Goal: Transaction & Acquisition: Subscribe to service/newsletter

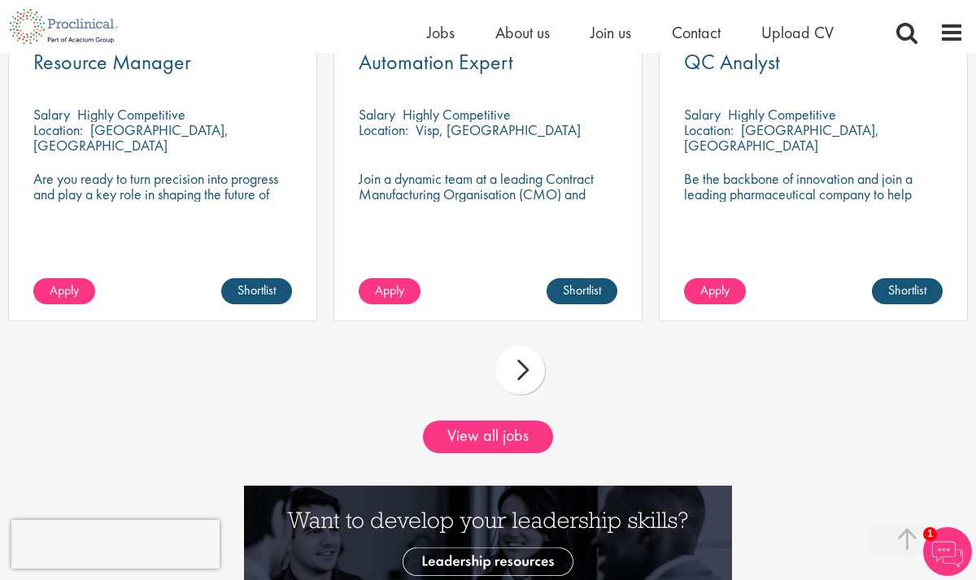
scroll to position [1543, 0]
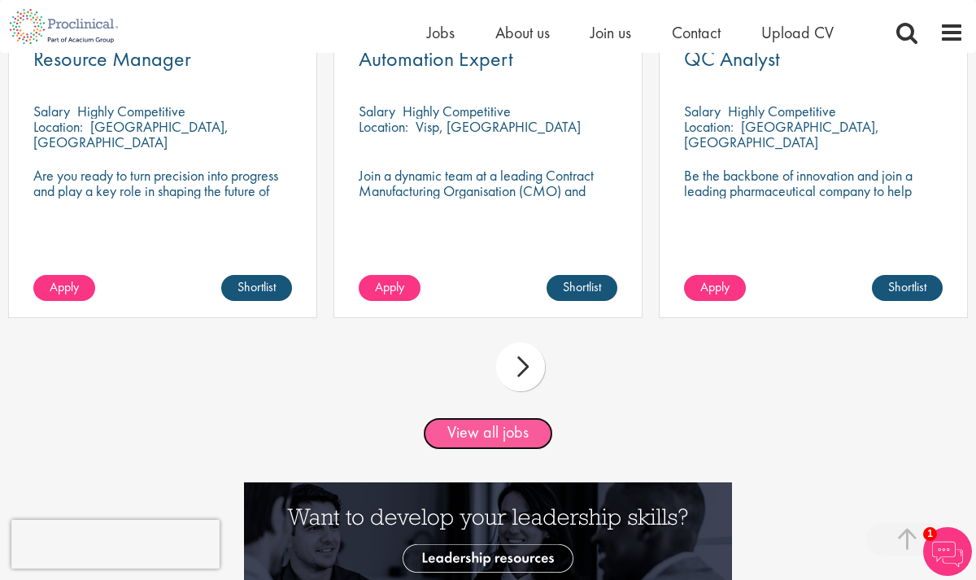
click at [499, 433] on link "View all jobs" at bounding box center [488, 433] width 130 height 33
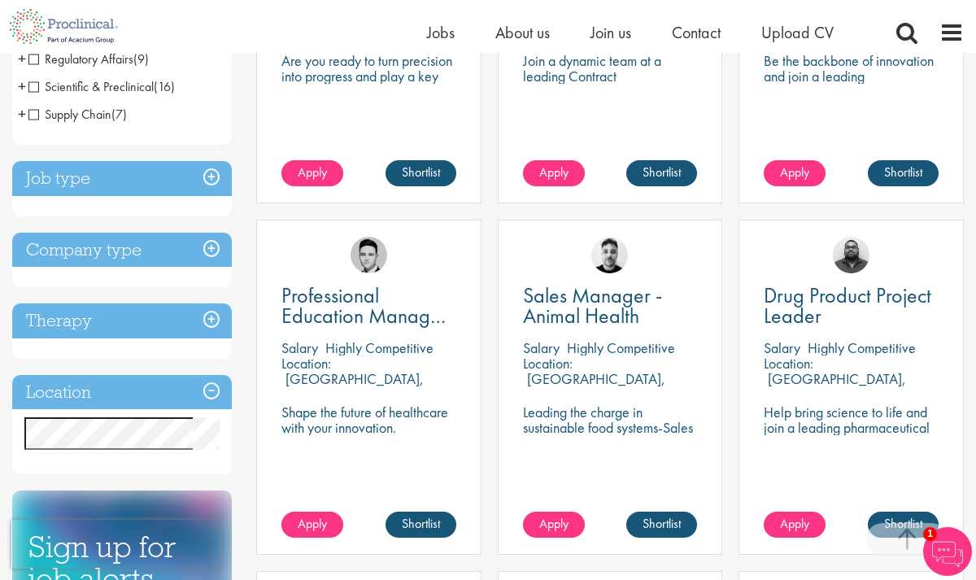
scroll to position [501, 0]
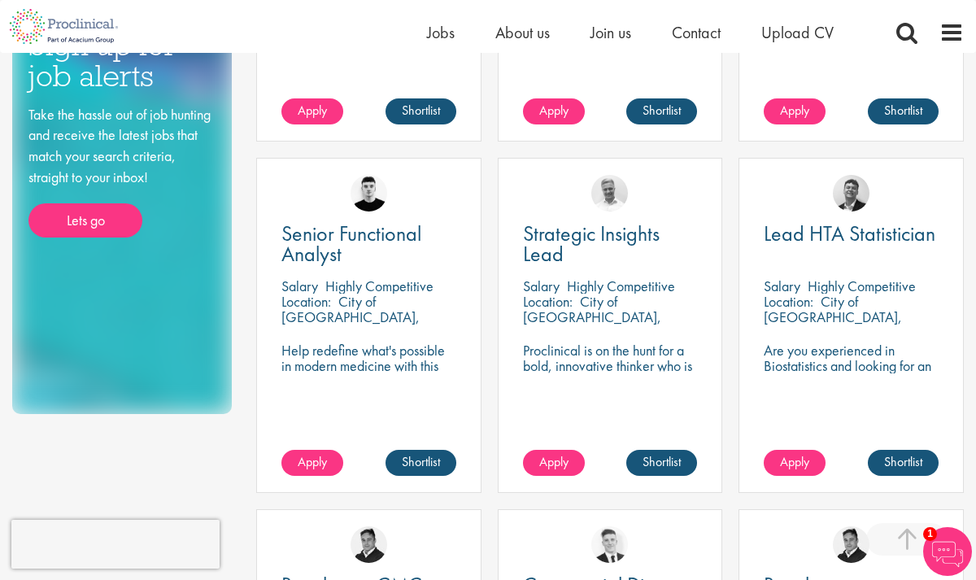
scroll to position [908, 0]
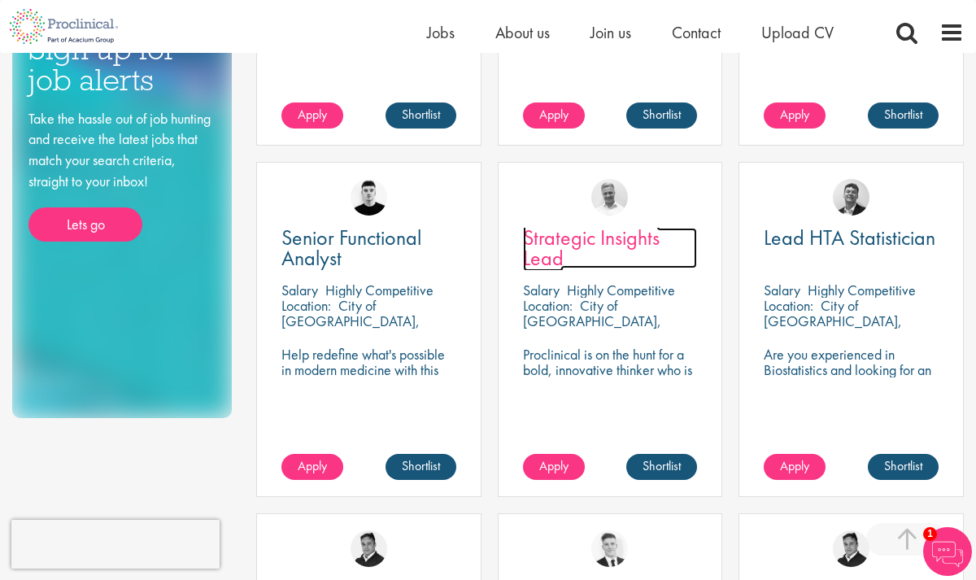
click at [562, 248] on span "Strategic Insights Lead" at bounding box center [591, 248] width 137 height 48
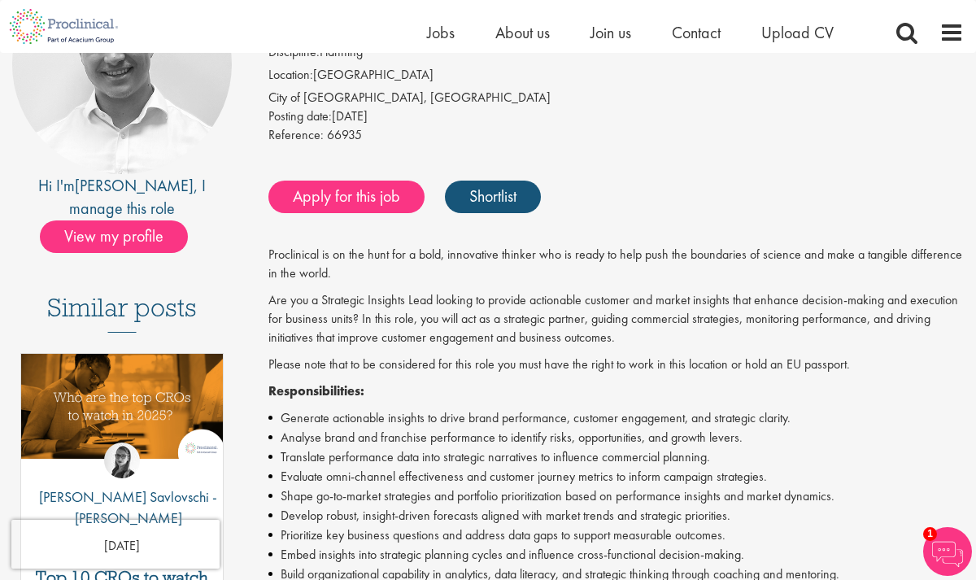
scroll to position [209, 0]
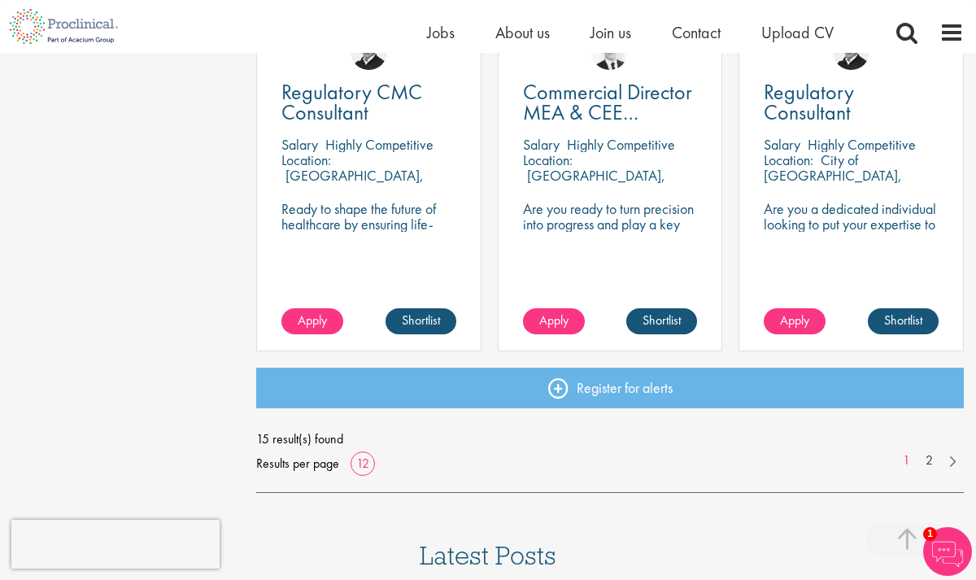
scroll to position [1396, 0]
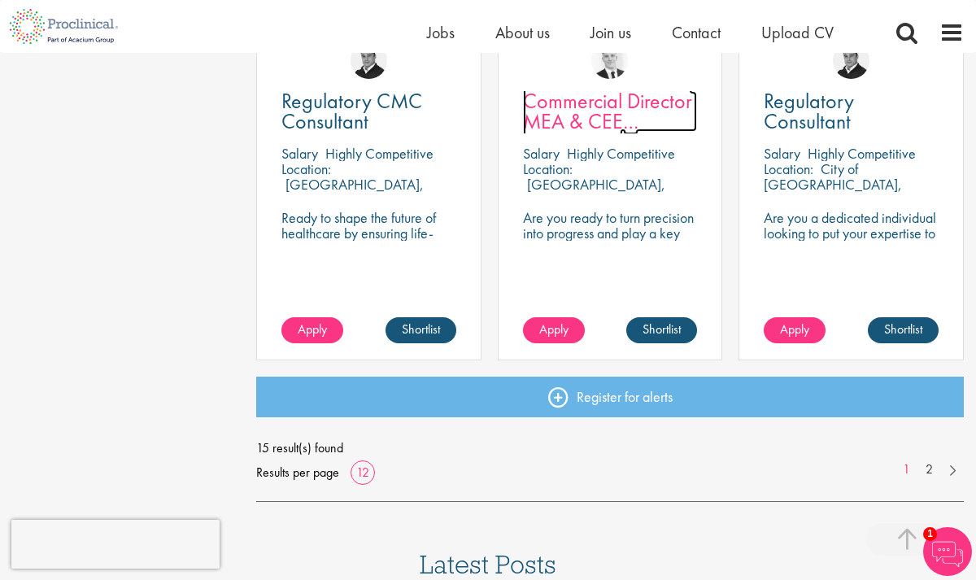
click at [564, 112] on span "Commercial Director MEA & CEE Partnerships" at bounding box center [607, 121] width 169 height 68
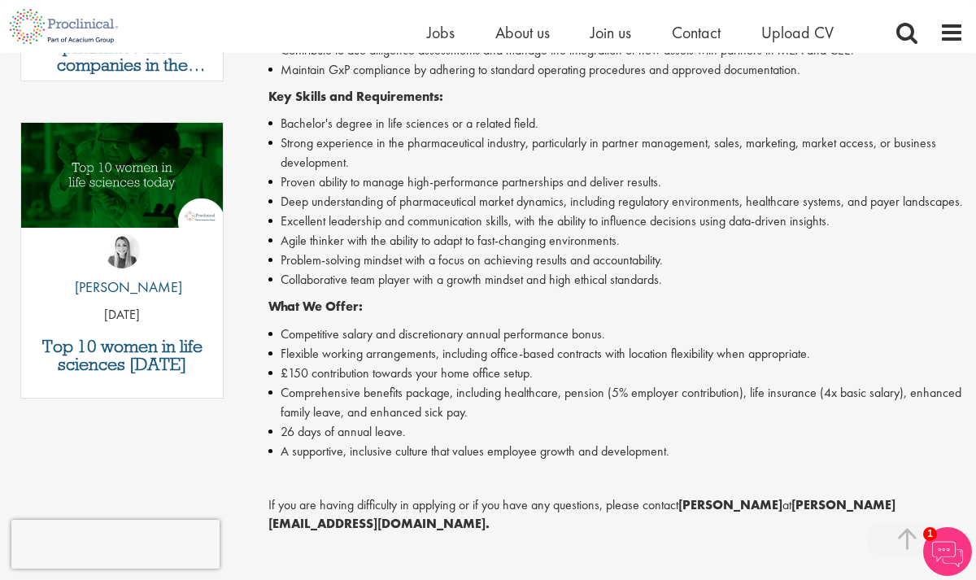
scroll to position [778, 0]
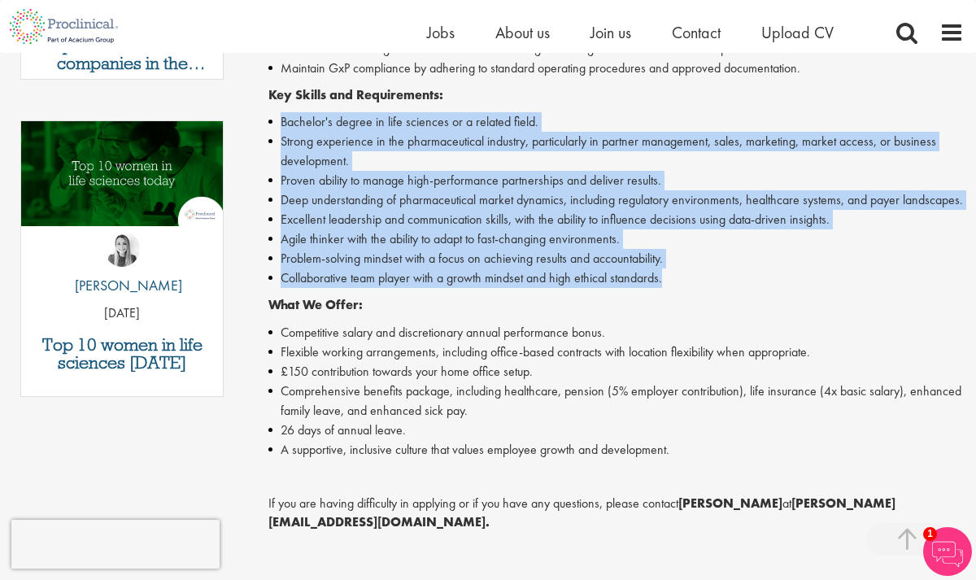
drag, startPoint x: 665, startPoint y: 282, endPoint x: 414, endPoint y: 107, distance: 306.2
click at [414, 107] on div "Proclinical is seeking a Commercial Director to lead partnerships across the Mi…" at bounding box center [615, 213] width 695 height 1035
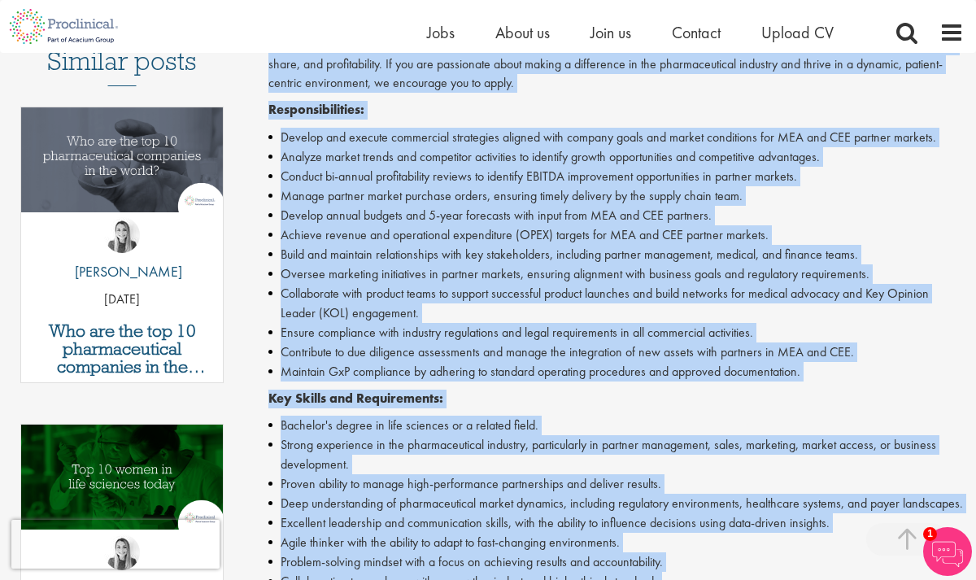
scroll to position [72, 0]
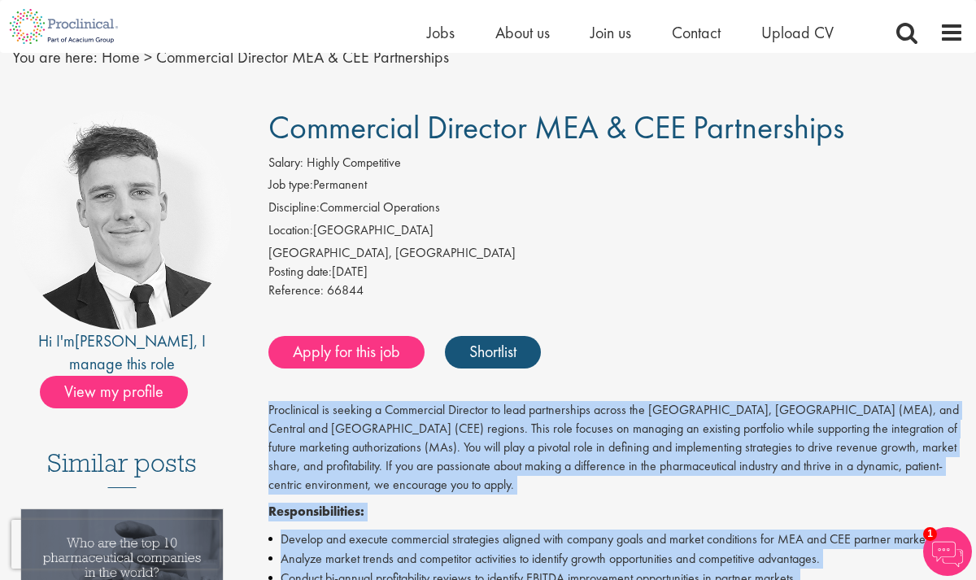
click at [452, 450] on p "Proclinical is seeking a Commercial Director to lead partnerships across the Mi…" at bounding box center [615, 447] width 695 height 93
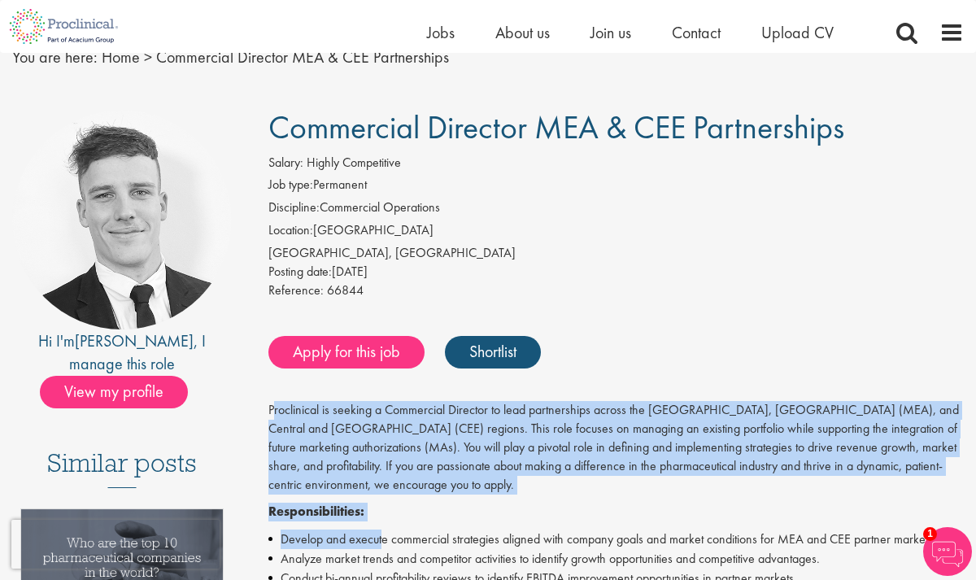
drag, startPoint x: 272, startPoint y: 404, endPoint x: 383, endPoint y: 544, distance: 178.9
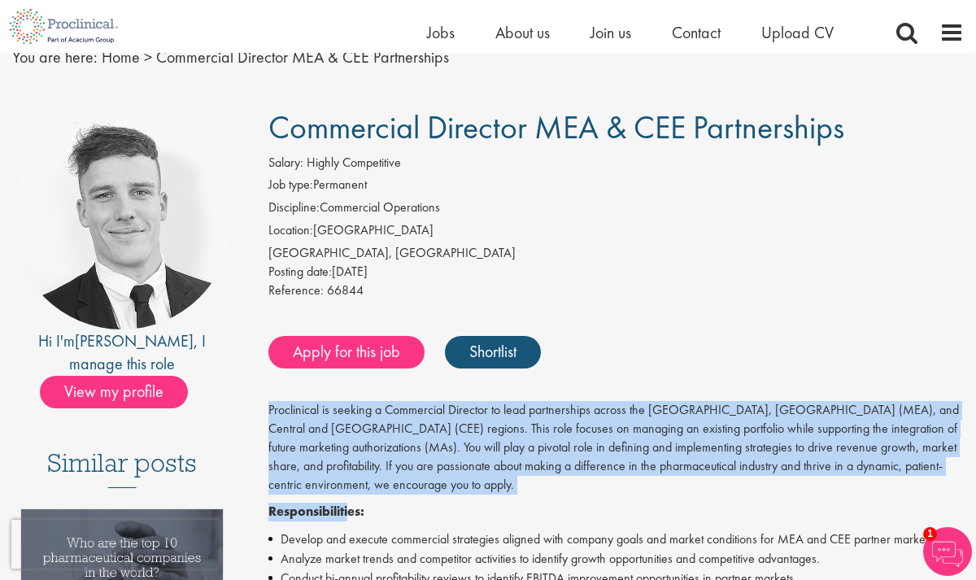
drag, startPoint x: 266, startPoint y: 407, endPoint x: 348, endPoint y: 503, distance: 127.0
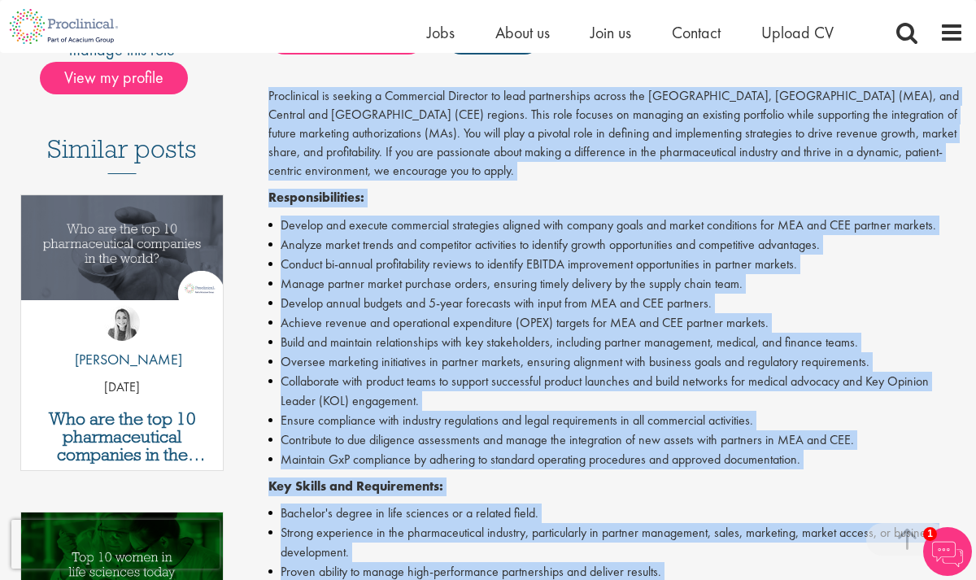
scroll to position [687, 0]
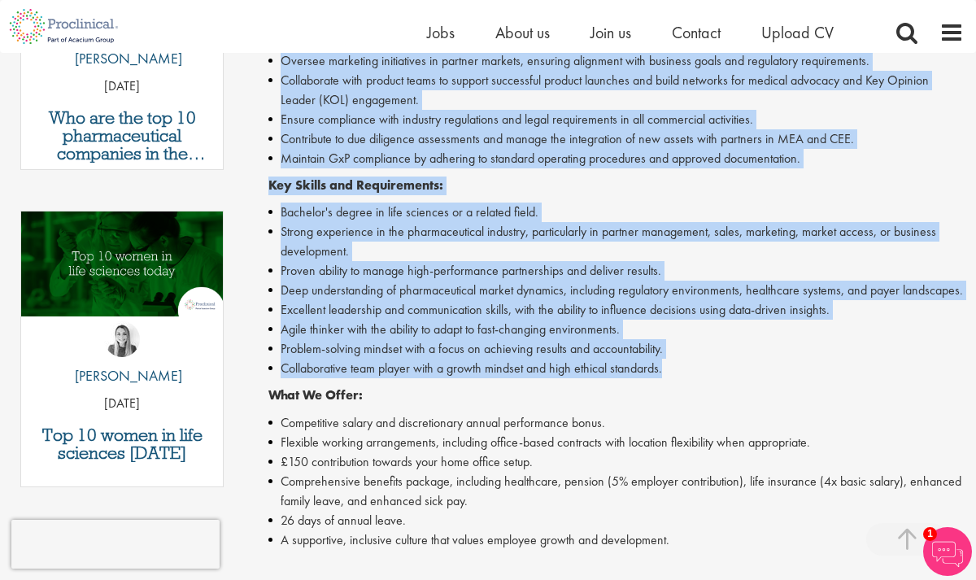
copy div "Proclinical is seeking a Commercial Director to lead partnerships across the Mi…"
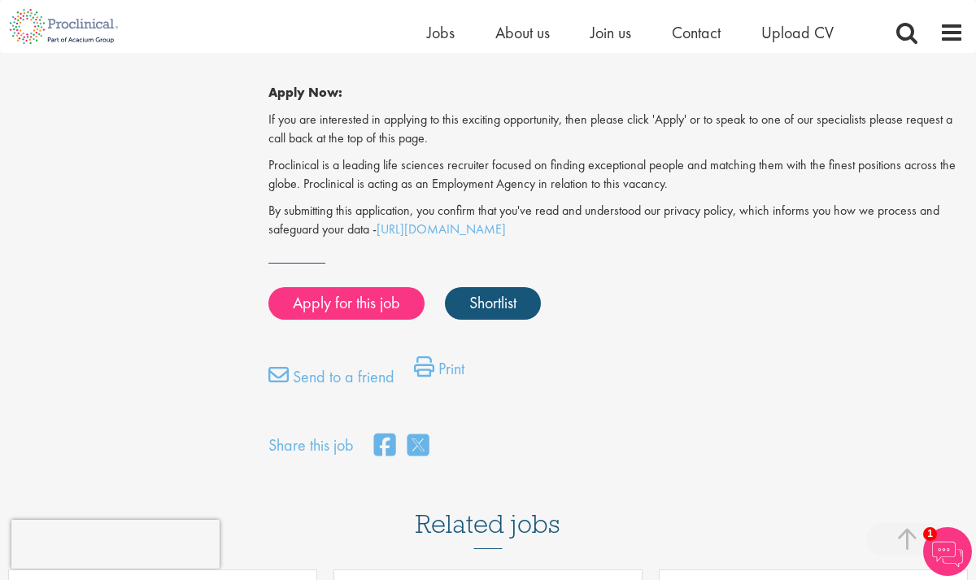
scroll to position [1273, 0]
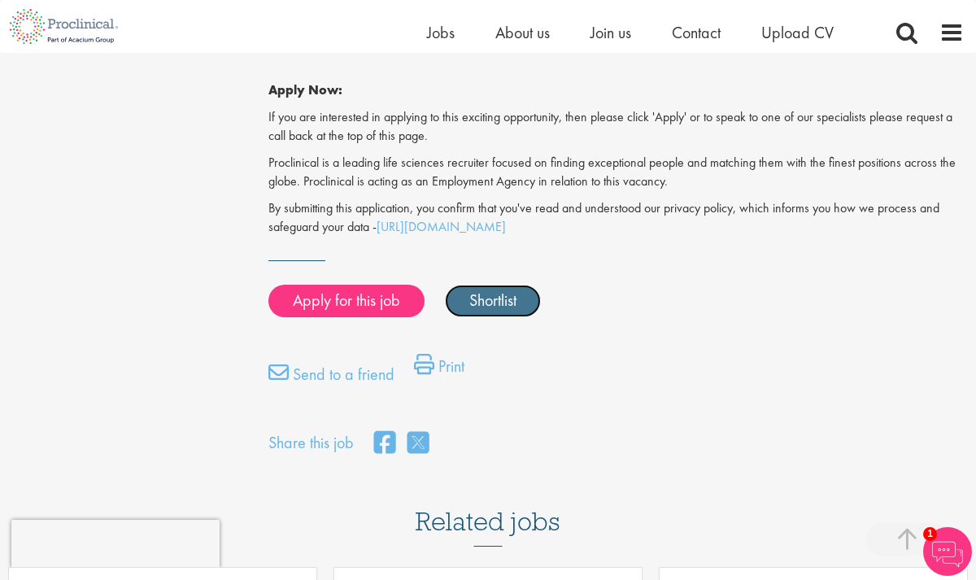
click at [486, 293] on link "Shortlist" at bounding box center [493, 301] width 96 height 33
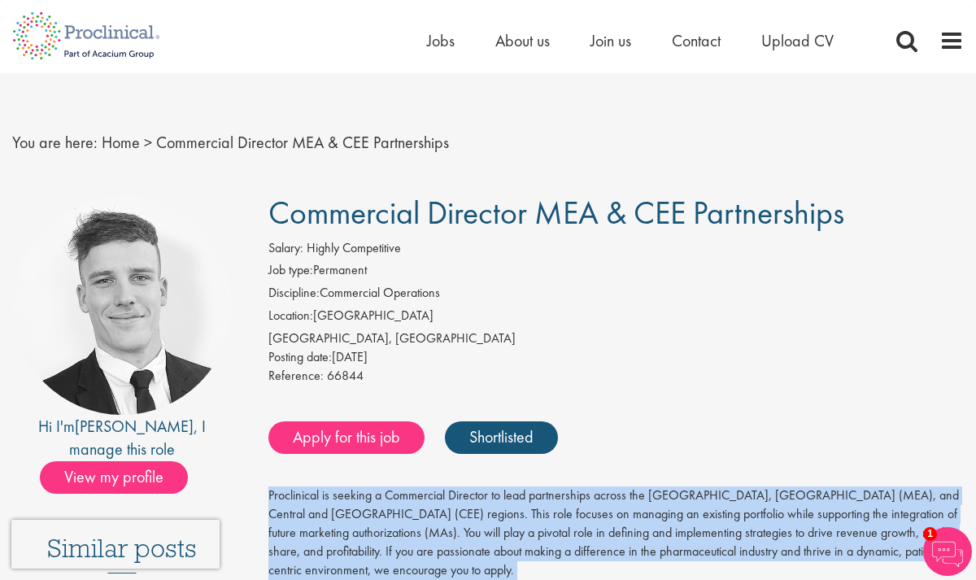
scroll to position [0, 0]
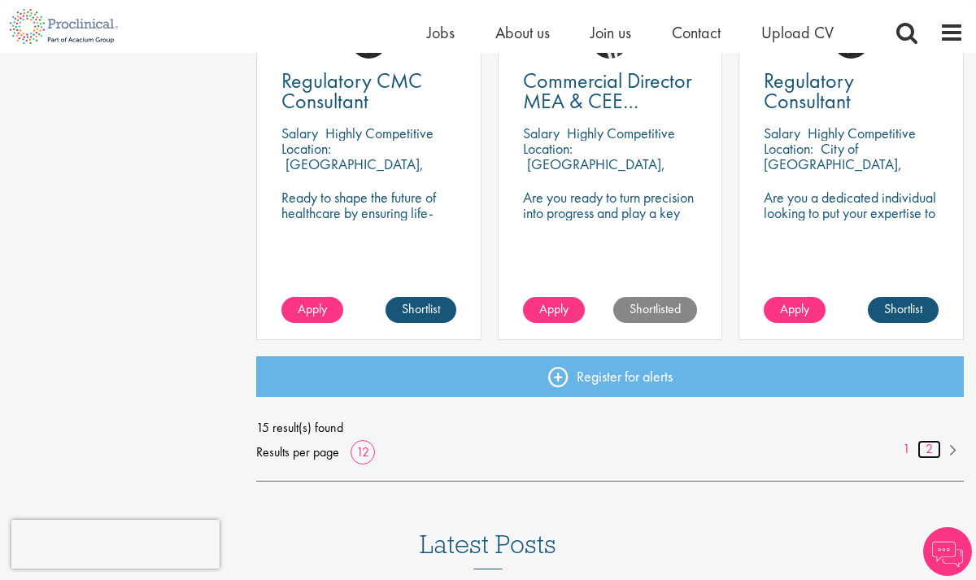
click at [932, 450] on link "2" at bounding box center [929, 449] width 24 height 19
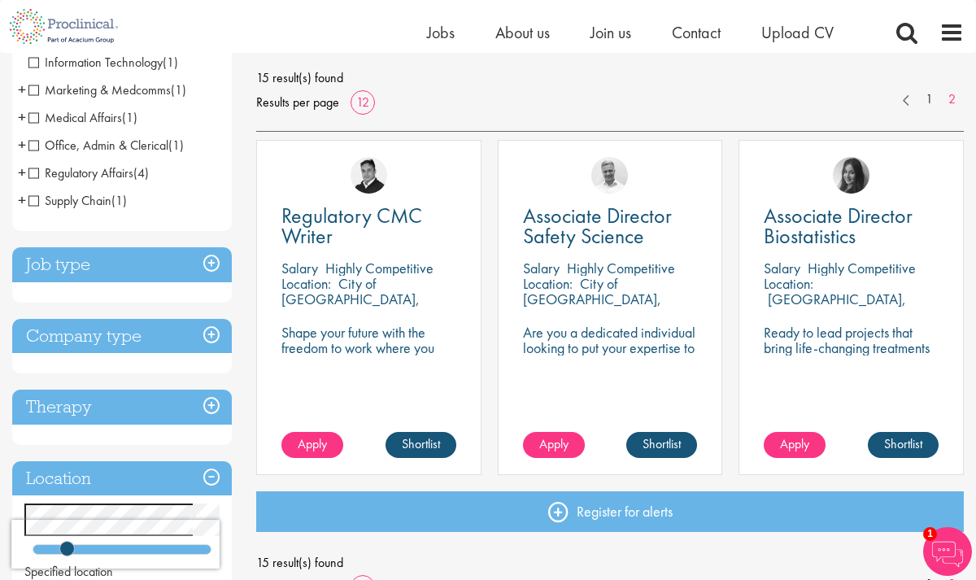
scroll to position [224, 0]
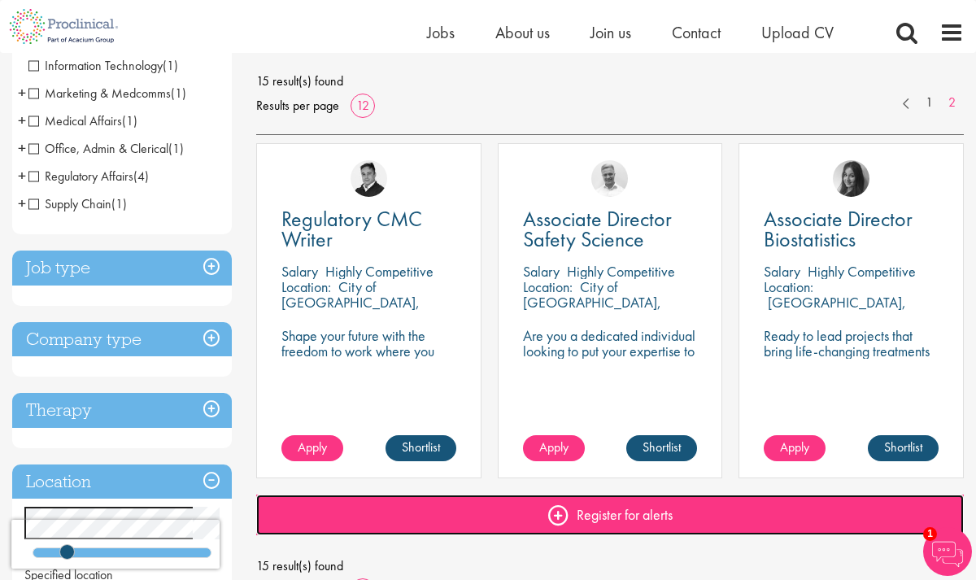
click at [597, 516] on link "Register for alerts" at bounding box center [610, 515] width 708 height 41
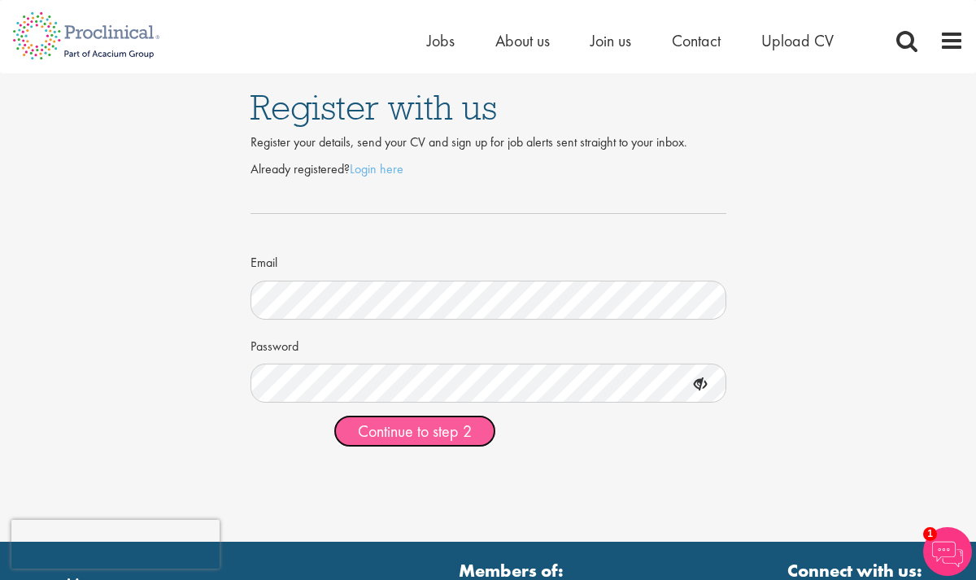
click at [397, 437] on span "Continue to step 2" at bounding box center [415, 431] width 114 height 21
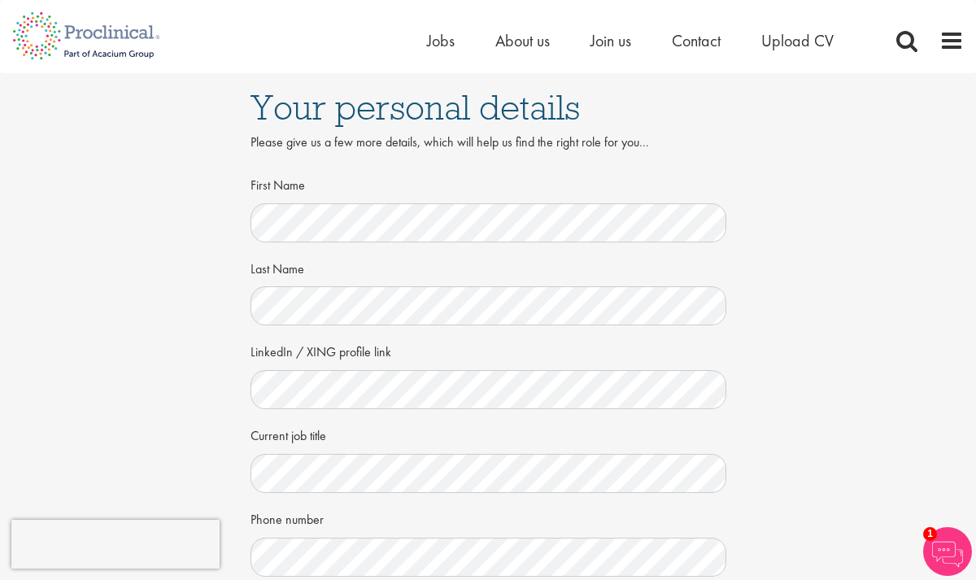
click at [334, 532] on div "Phone number" at bounding box center [489, 541] width 476 height 72
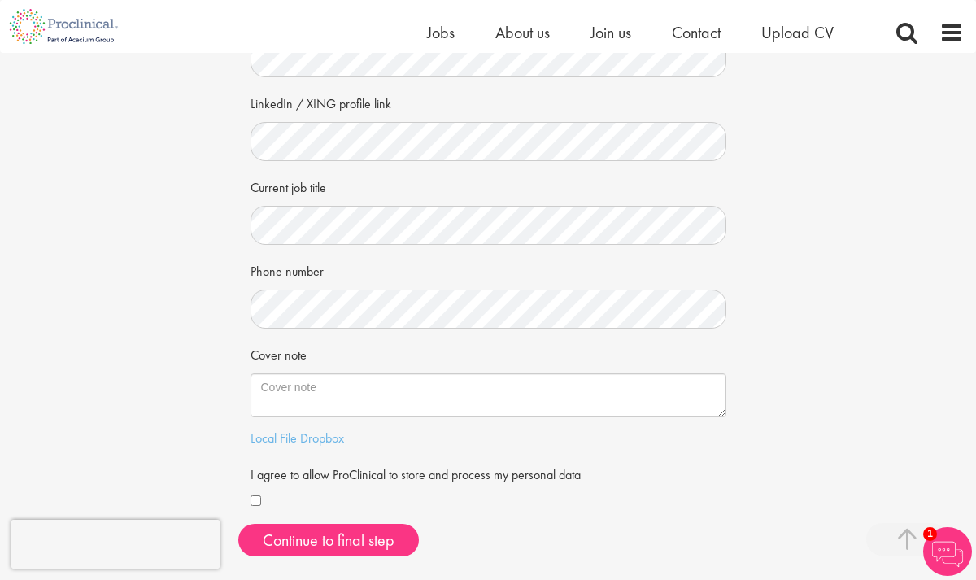
scroll to position [260, 0]
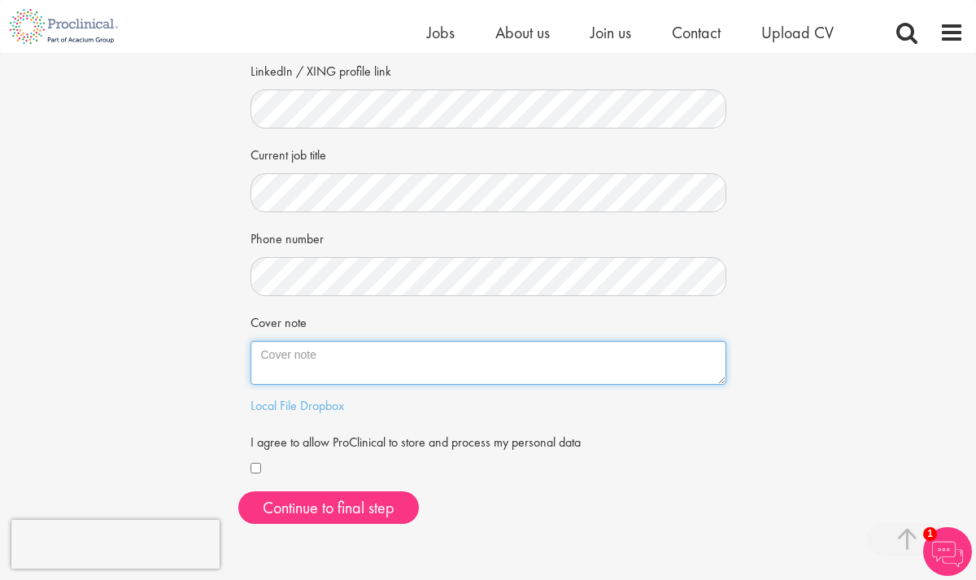
click at [281, 356] on textarea "Cover note" at bounding box center [489, 363] width 476 height 44
paste textarea "I bring over 18 years of experience in biopharma Quality, Operations, and Regul…"
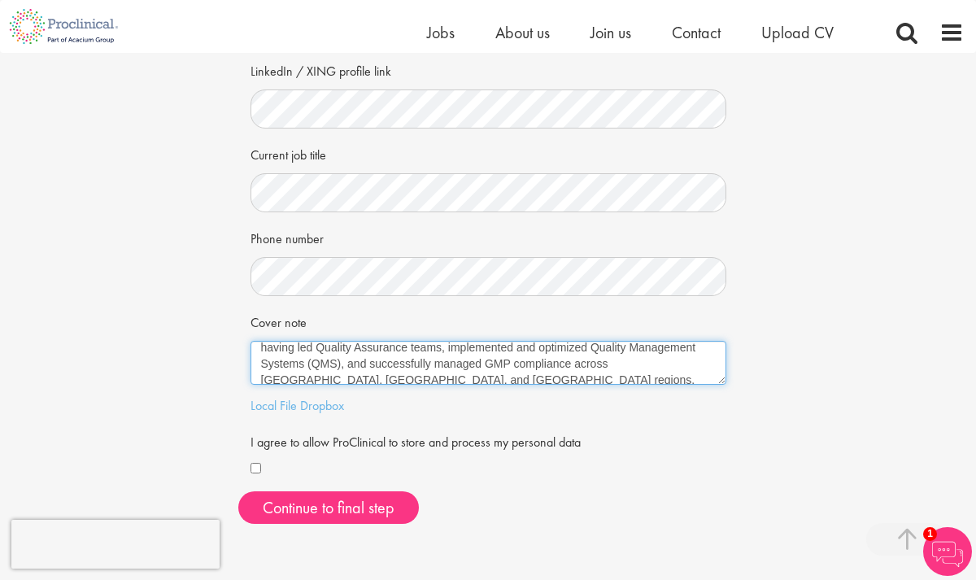
scroll to position [0, 0]
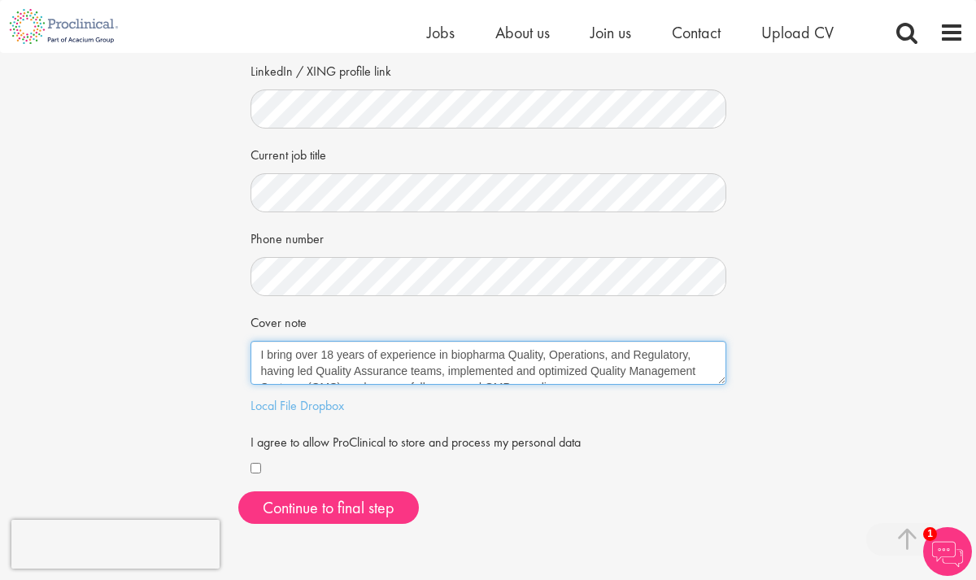
type textarea "I bring over 18 years of experience in biopharma Quality, Operations, and Regul…"
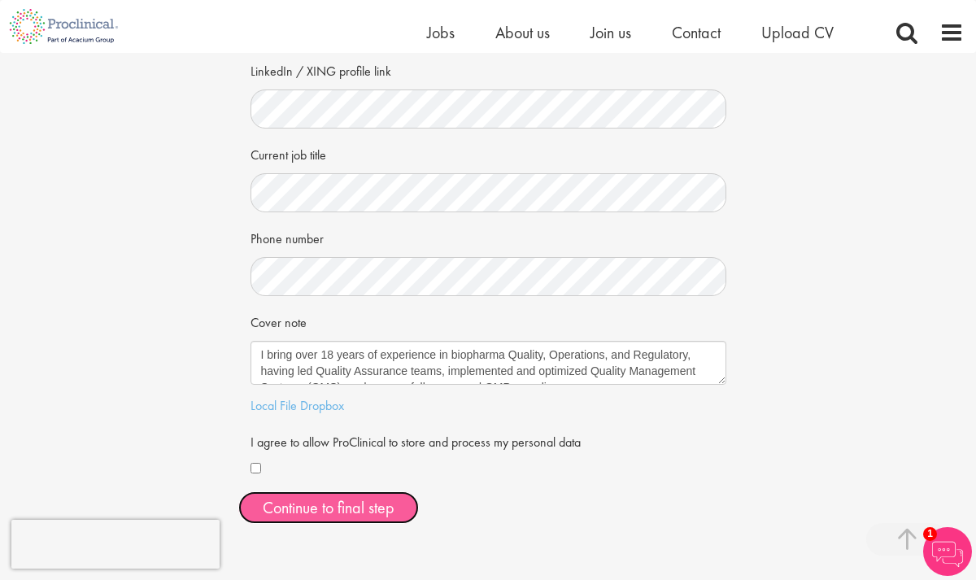
click at [307, 508] on button "Continue to final step" at bounding box center [328, 507] width 181 height 33
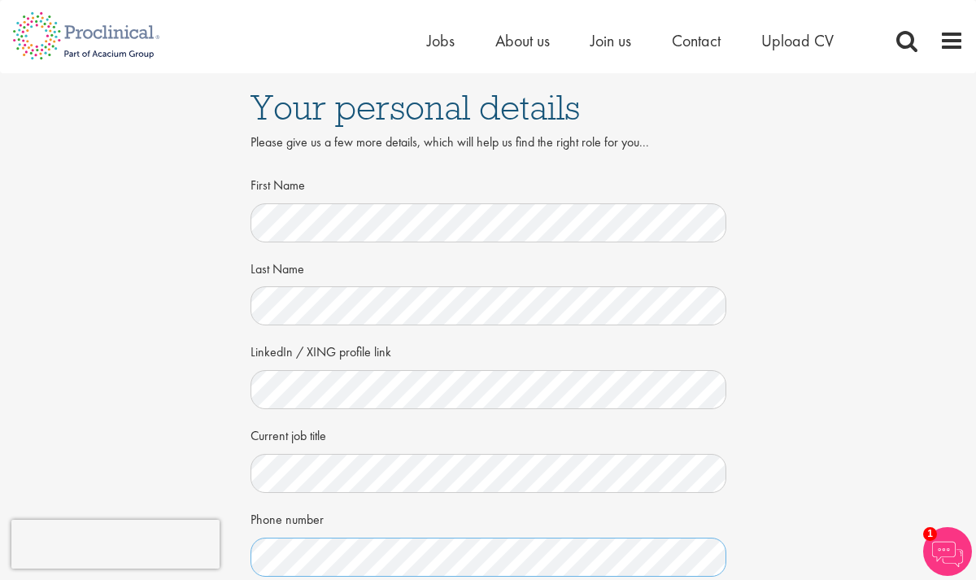
click at [248, 566] on div "First Name Last Name LinkedIn / XING profile link Current job title Phone numbe…" at bounding box center [488, 503] width 500 height 665
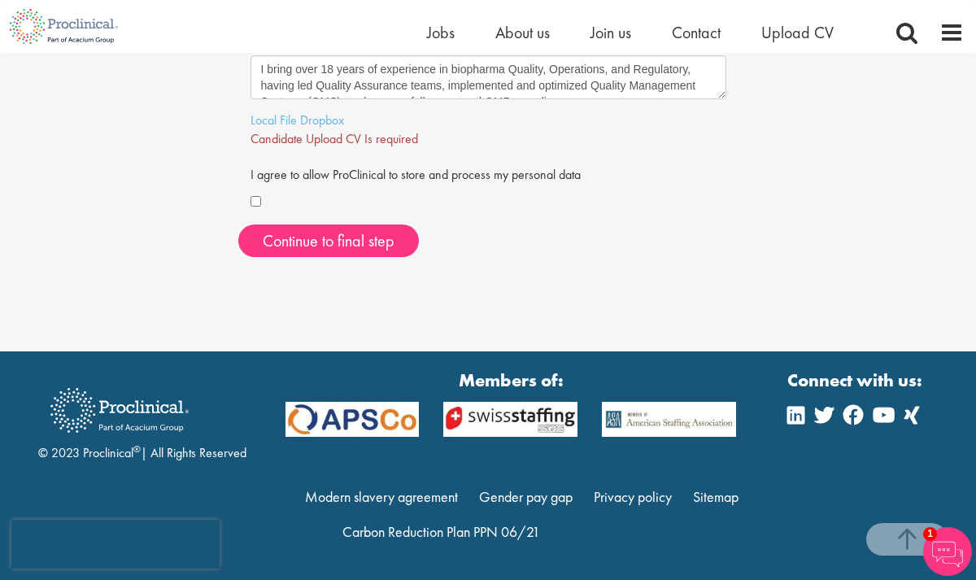
scroll to position [546, 0]
click at [272, 119] on link "Local File" at bounding box center [274, 119] width 46 height 17
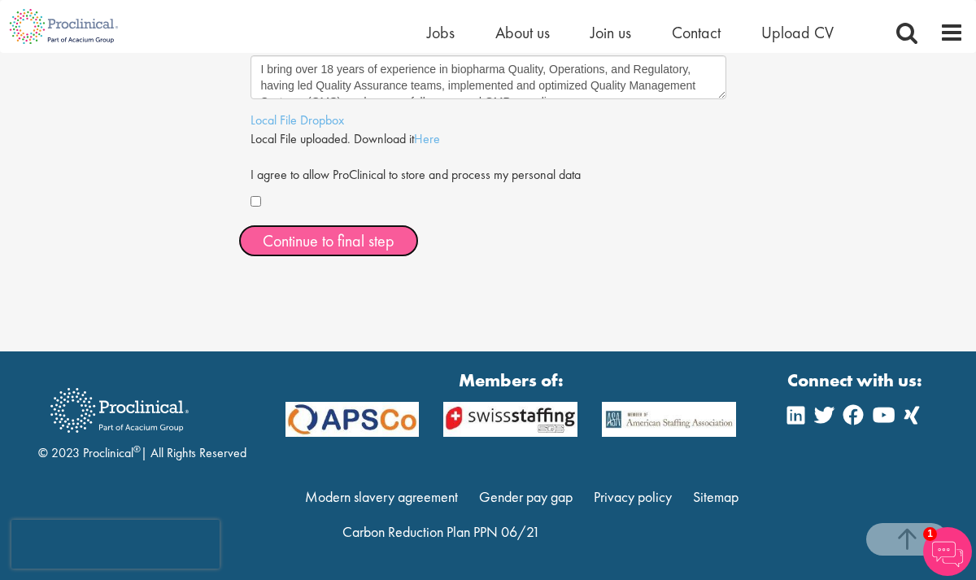
click at [328, 244] on span "Continue to final step" at bounding box center [329, 240] width 132 height 21
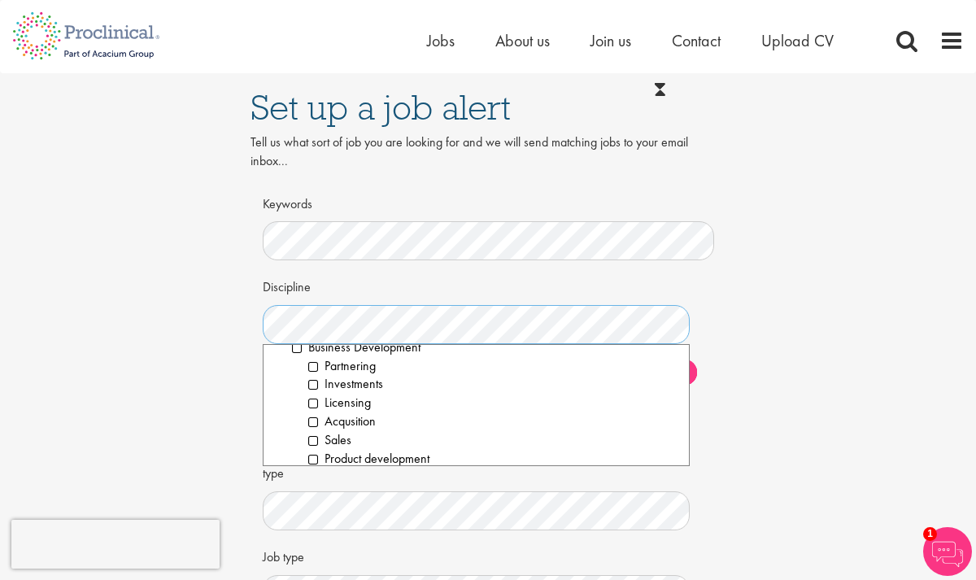
scroll to position [200, 0]
click at [313, 366] on li "Partnering" at bounding box center [492, 367] width 368 height 19
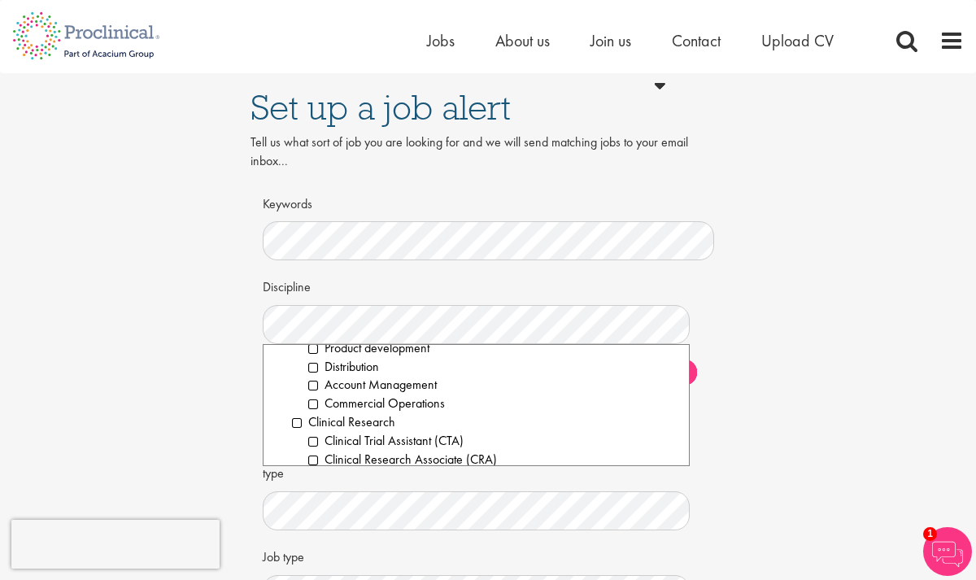
scroll to position [320, 0]
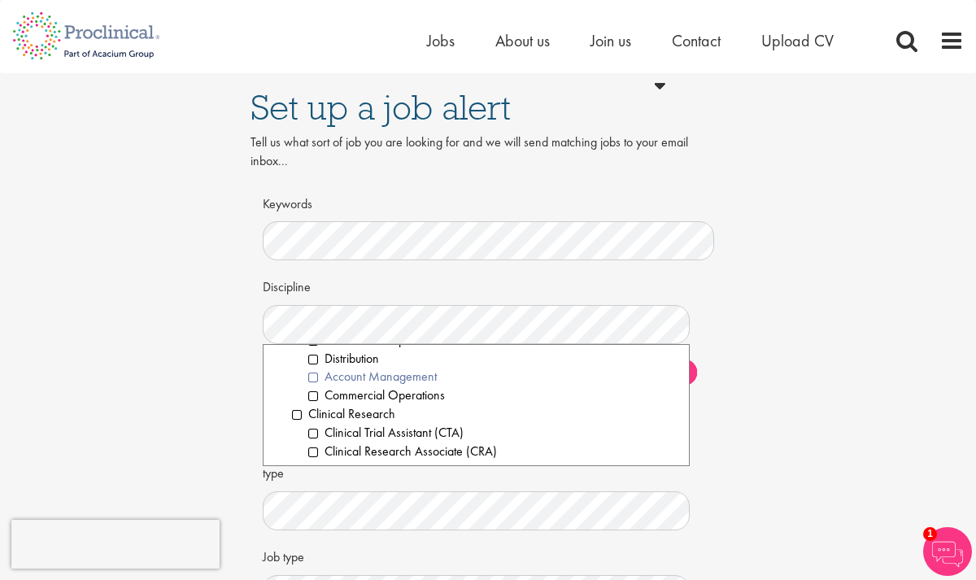
click at [314, 377] on li "Account Management" at bounding box center [492, 377] width 368 height 19
click at [313, 395] on li "Commercial Operations" at bounding box center [492, 395] width 368 height 19
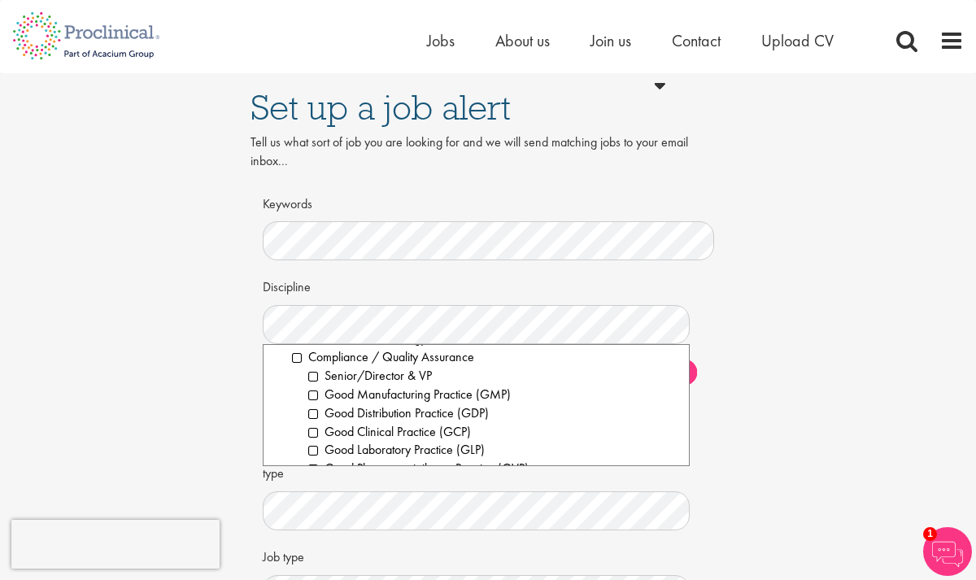
scroll to position [601, 0]
click at [313, 374] on li "Senior/Director & VP" at bounding box center [492, 374] width 368 height 19
click at [316, 394] on li "Good Manufacturing Practice (GMP)" at bounding box center [492, 393] width 368 height 19
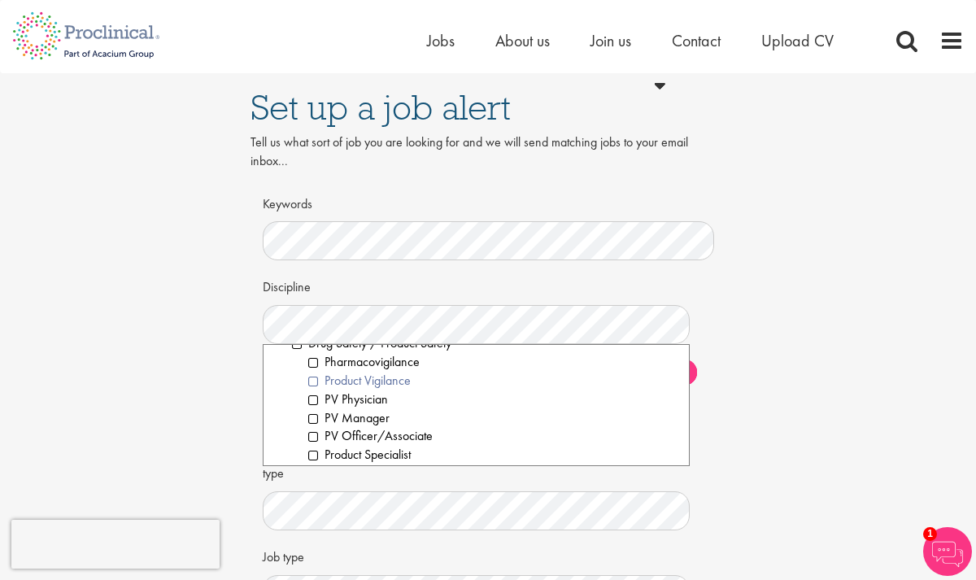
scroll to position [743, 0]
click at [314, 365] on li "Pharmacovigilance" at bounding box center [492, 362] width 368 height 19
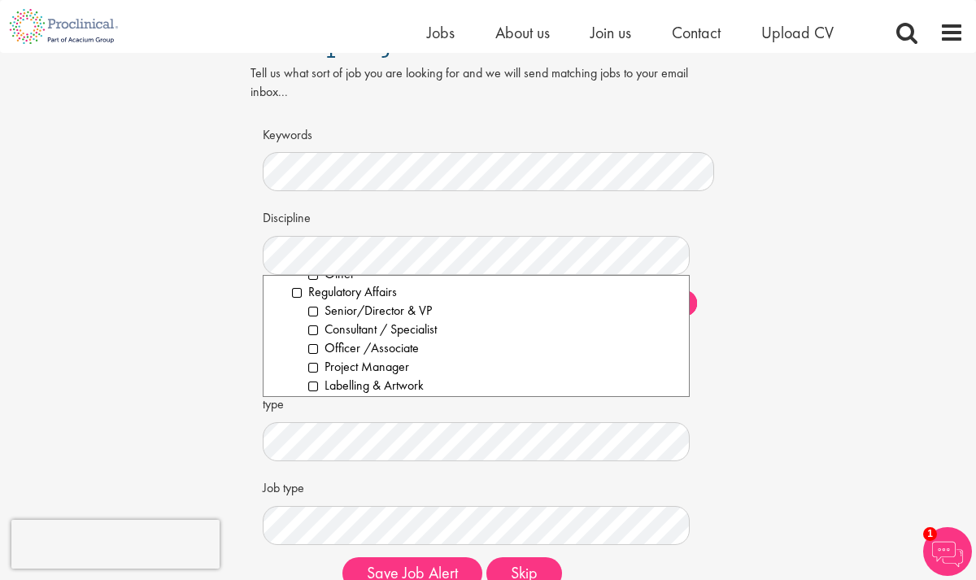
scroll to position [1878, 0]
click at [316, 313] on li "Senior/Director & VP" at bounding box center [492, 310] width 368 height 19
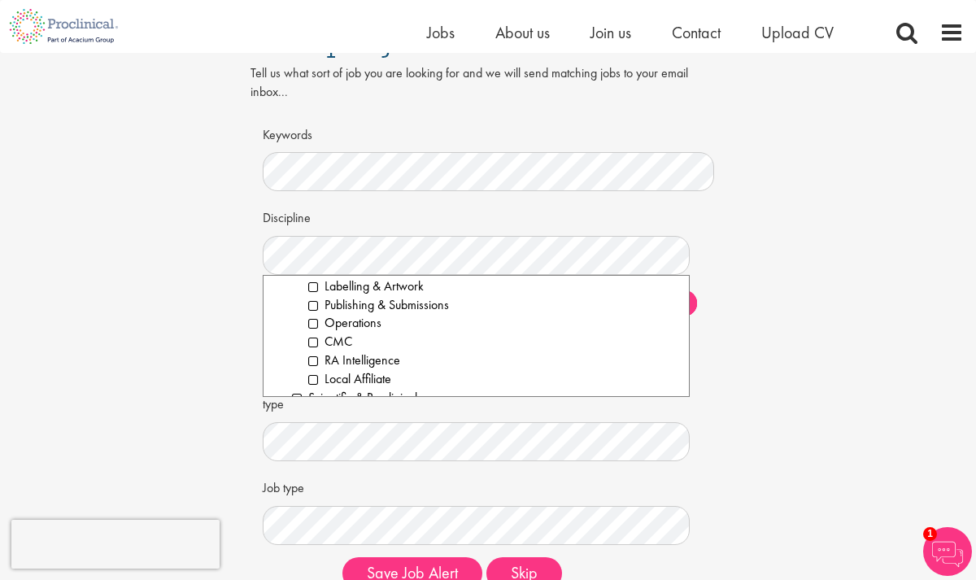
scroll to position [1985, 0]
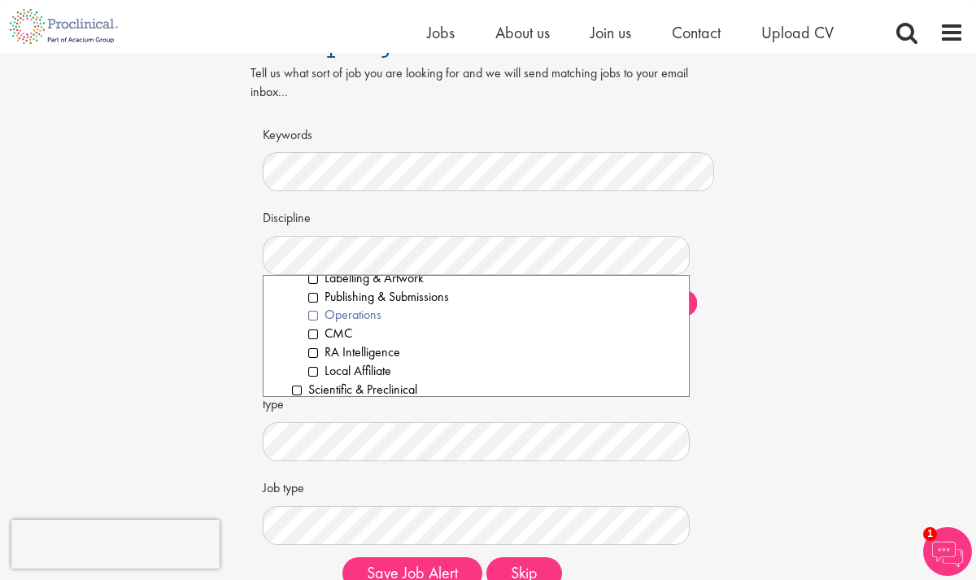
click at [314, 315] on li "Operations" at bounding box center [492, 315] width 368 height 19
click at [312, 333] on li "CMC" at bounding box center [492, 334] width 368 height 19
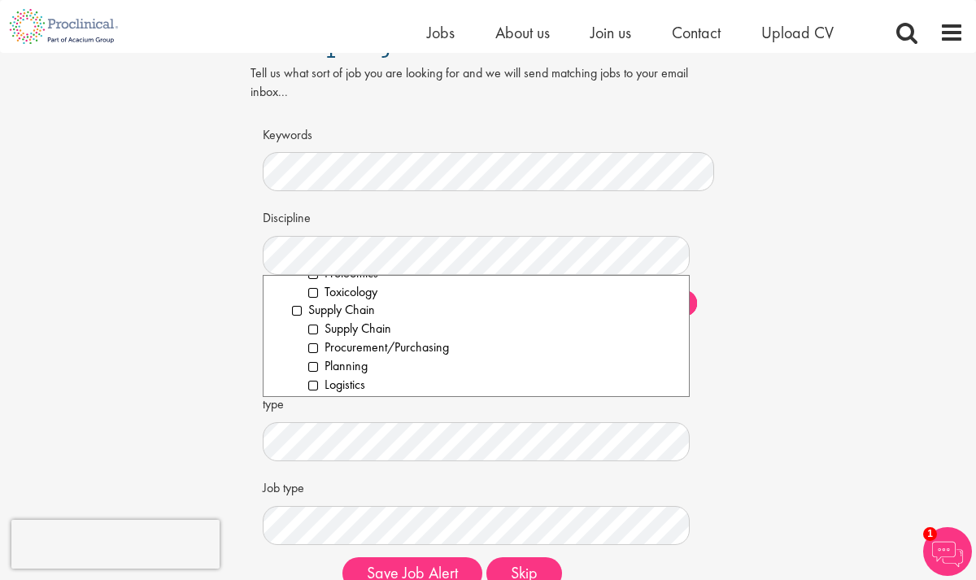
scroll to position [2368, 0]
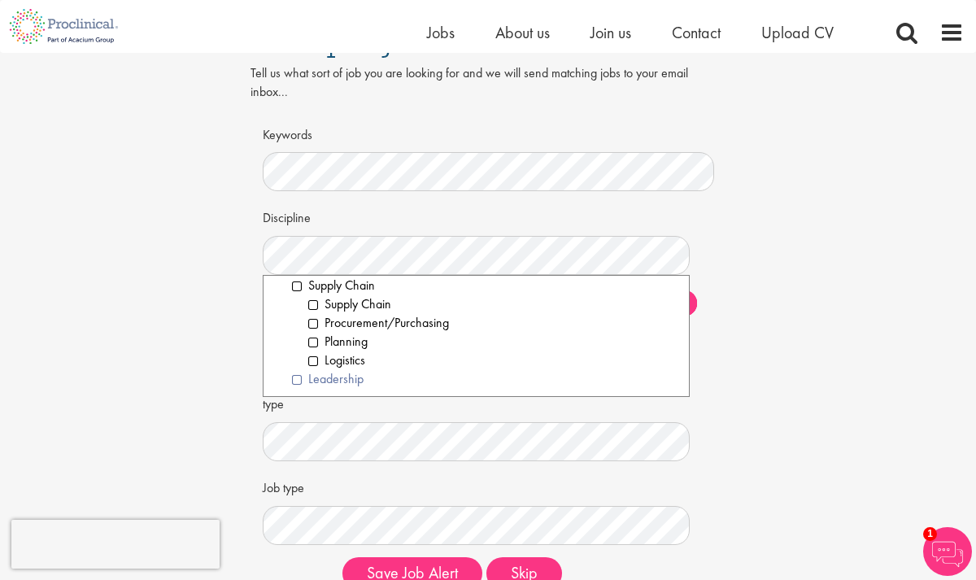
click at [298, 380] on li "Leadership" at bounding box center [484, 379] width 385 height 19
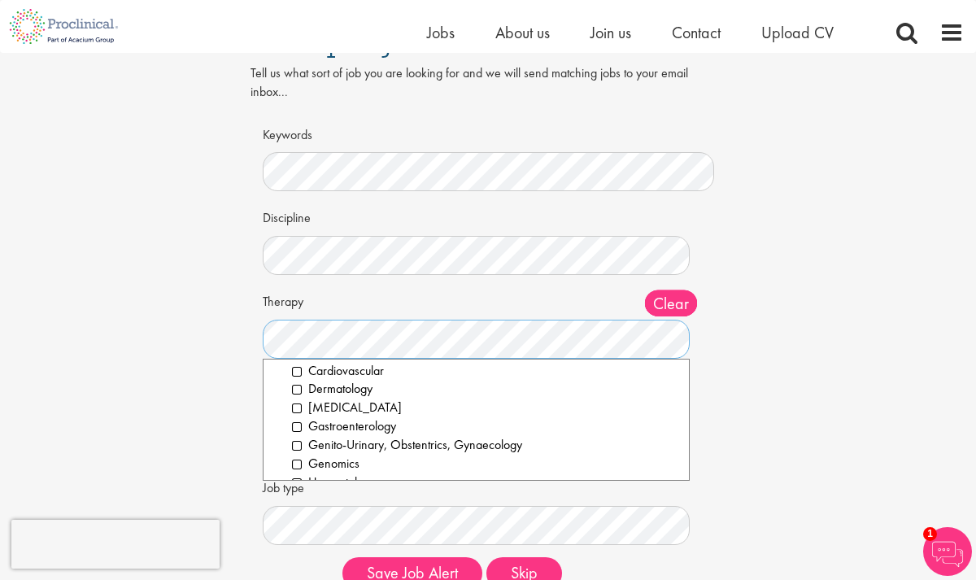
scroll to position [61, 0]
click at [297, 411] on li "[MEDICAL_DATA]" at bounding box center [484, 408] width 385 height 19
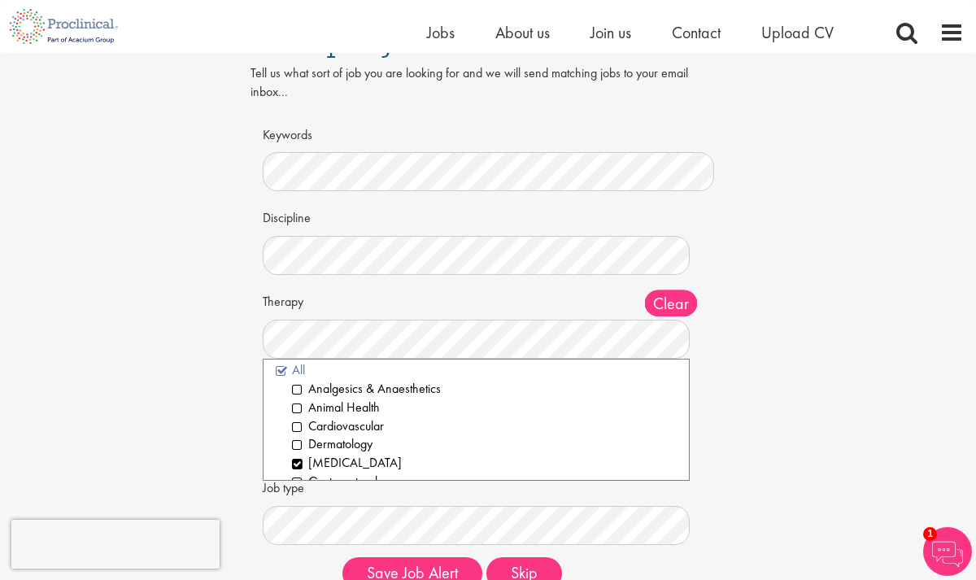
click at [283, 373] on li "All" at bounding box center [476, 370] width 401 height 19
click at [280, 364] on li "All" at bounding box center [476, 370] width 401 height 19
click at [298, 460] on li "[MEDICAL_DATA]" at bounding box center [484, 463] width 385 height 19
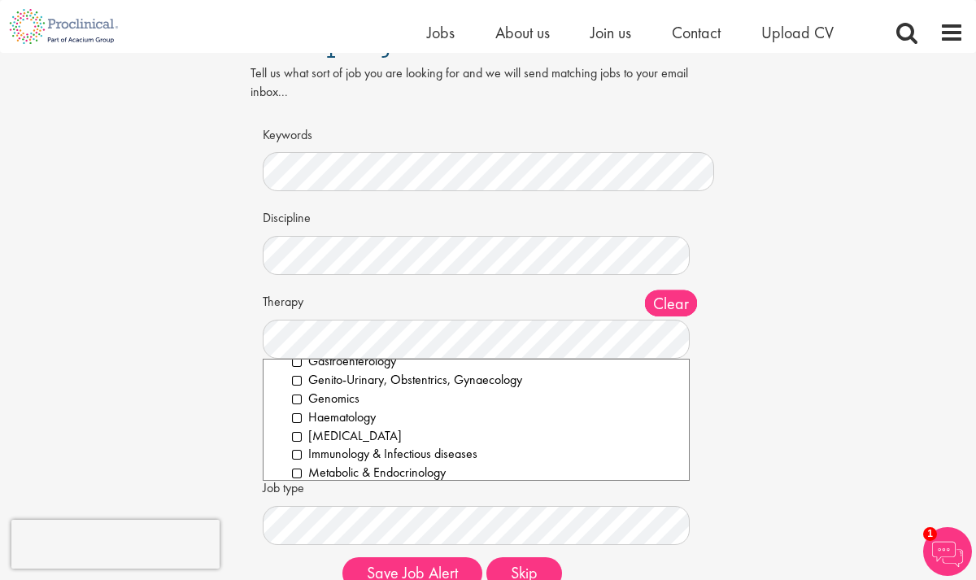
scroll to position [128, 0]
click at [299, 420] on li "Haematology" at bounding box center [484, 416] width 385 height 19
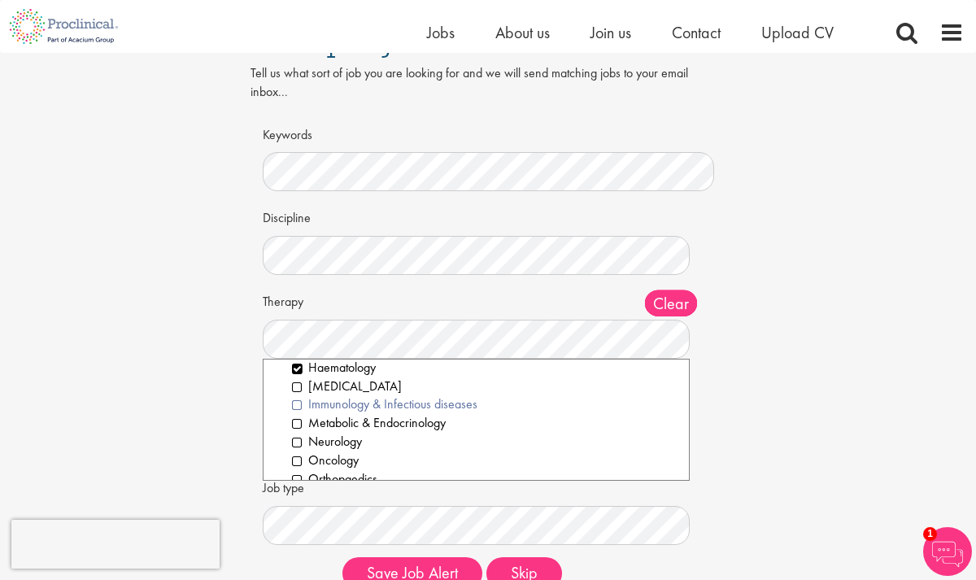
scroll to position [181, 0]
click at [296, 400] on li "Immunology & Infectious diseases" at bounding box center [484, 400] width 385 height 19
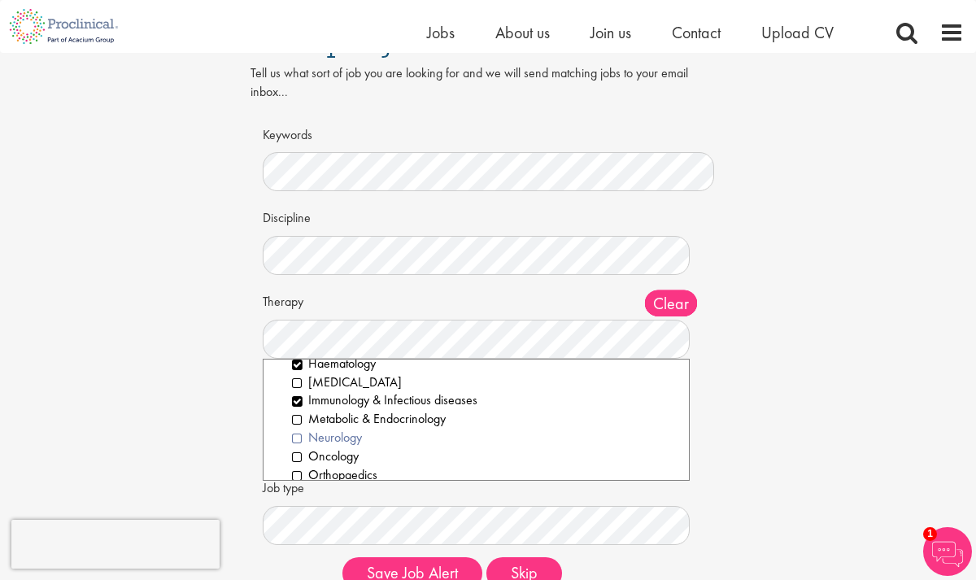
click at [299, 439] on li "Neurology" at bounding box center [484, 438] width 385 height 19
click at [298, 457] on li "Oncology" at bounding box center [484, 456] width 385 height 19
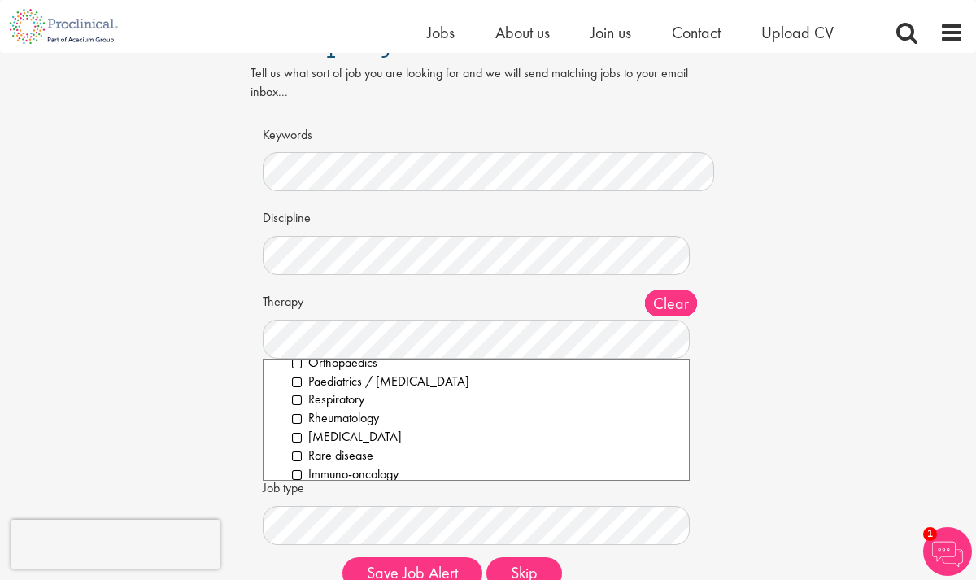
scroll to position [294, 0]
click at [301, 418] on li "Rheumatology" at bounding box center [484, 416] width 385 height 19
click at [300, 432] on li "[MEDICAL_DATA]" at bounding box center [484, 435] width 385 height 19
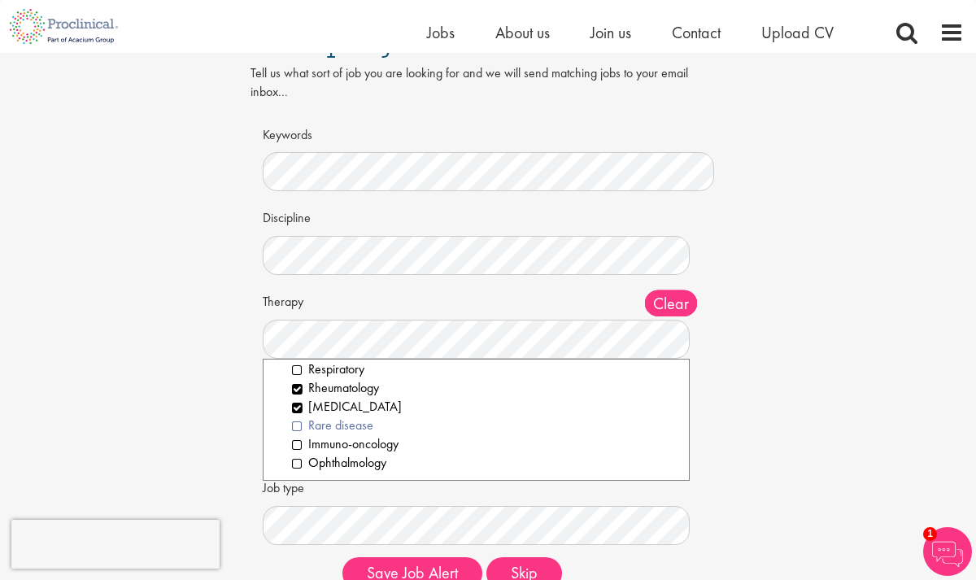
click at [296, 427] on li "Rare disease" at bounding box center [484, 425] width 385 height 19
click at [296, 446] on li "Immuno-oncology" at bounding box center [484, 444] width 385 height 19
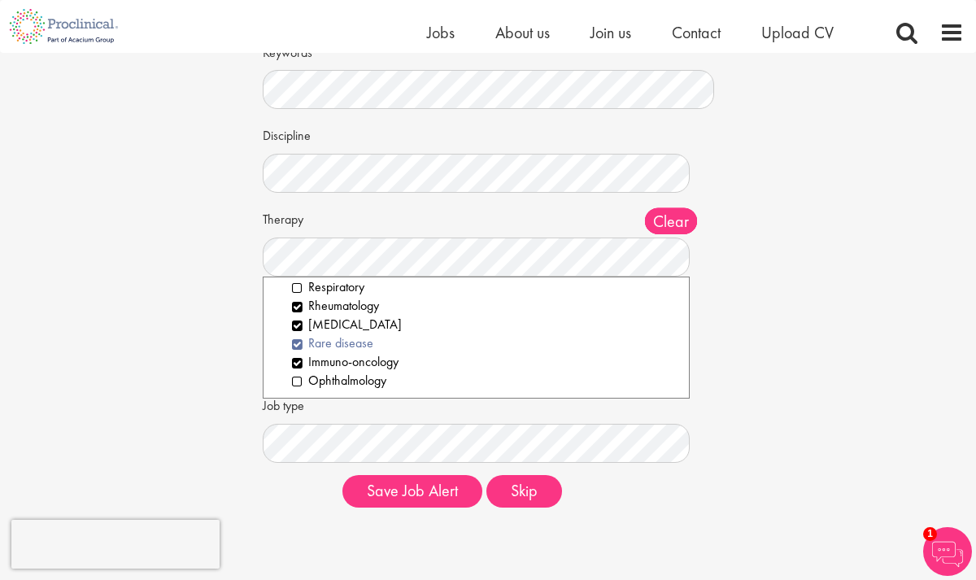
scroll to position [132, 0]
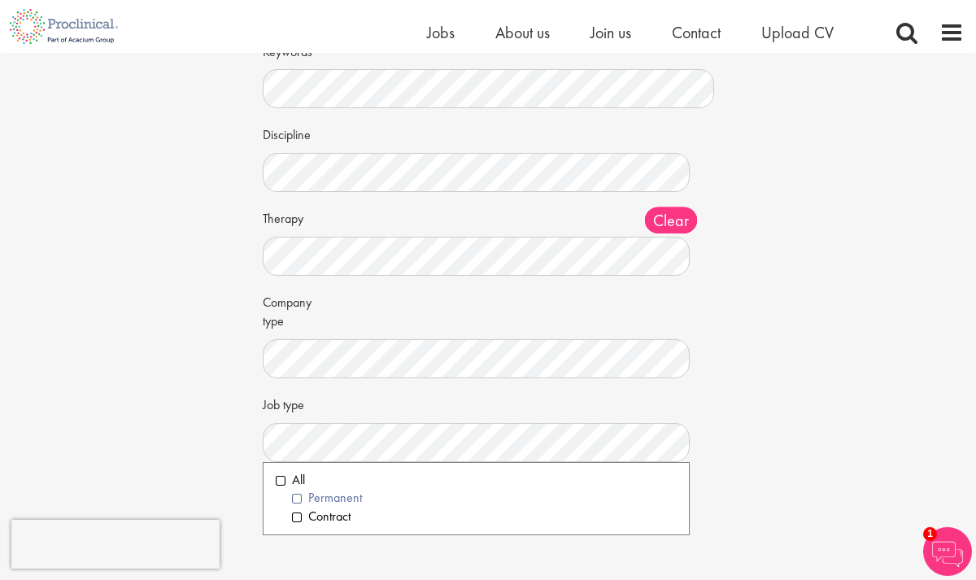
click at [299, 496] on li "Permanent" at bounding box center [484, 498] width 385 height 19
click at [427, 416] on div "Job type Clear All Permanent Contract" at bounding box center [488, 426] width 451 height 72
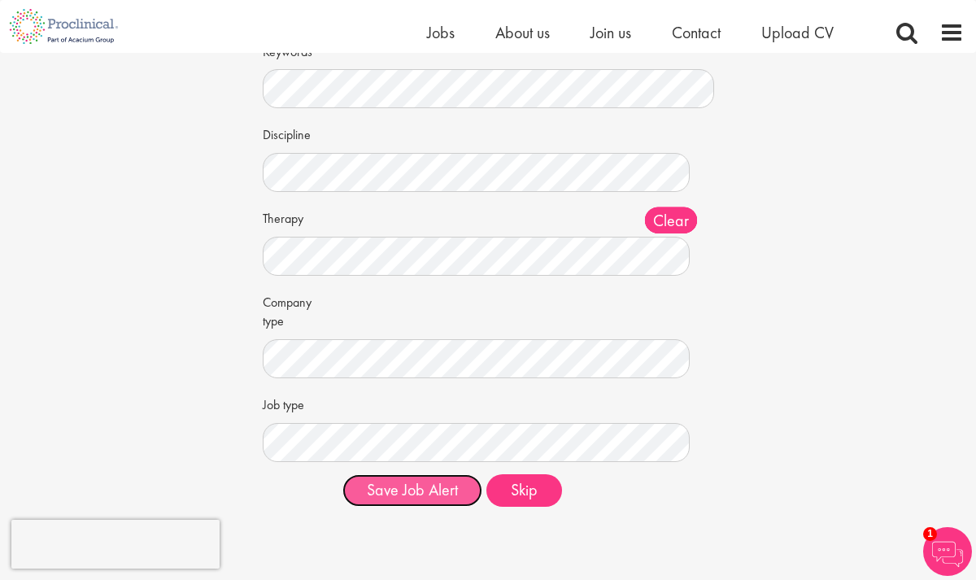
click at [418, 494] on button "Save Job Alert" at bounding box center [412, 490] width 140 height 33
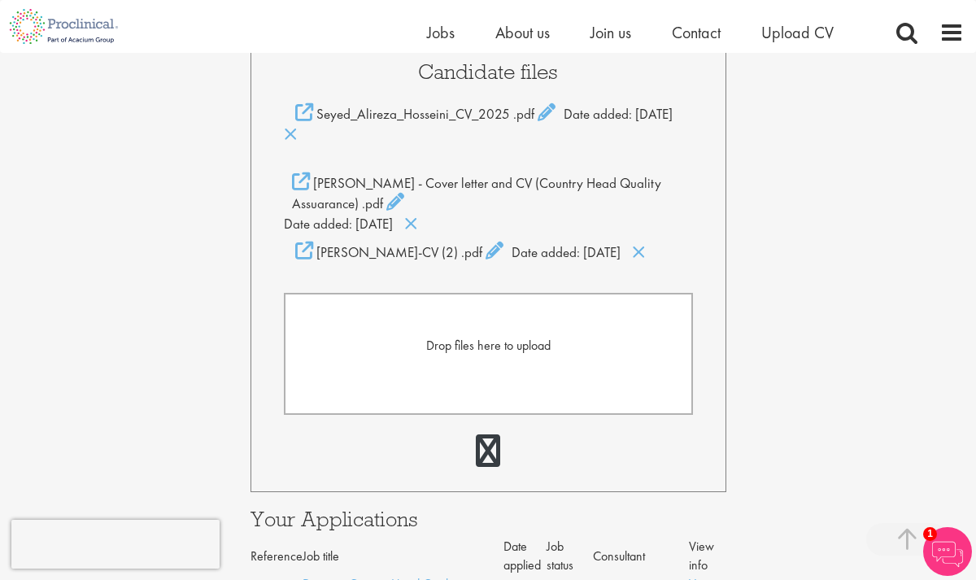
scroll to position [403, 0]
click at [418, 231] on icon at bounding box center [411, 222] width 14 height 18
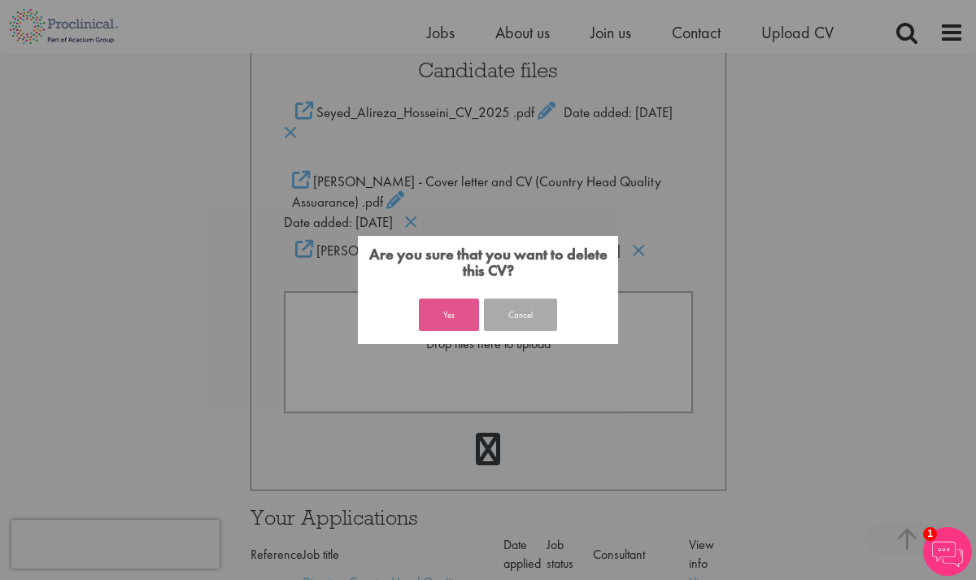
click at [455, 314] on button "Yes" at bounding box center [449, 315] width 60 height 33
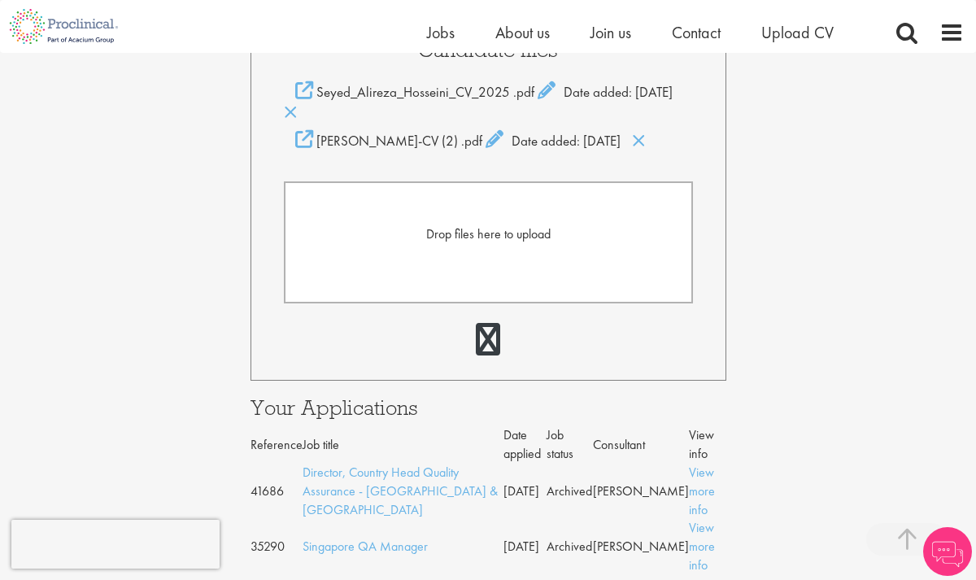
scroll to position [403, 0]
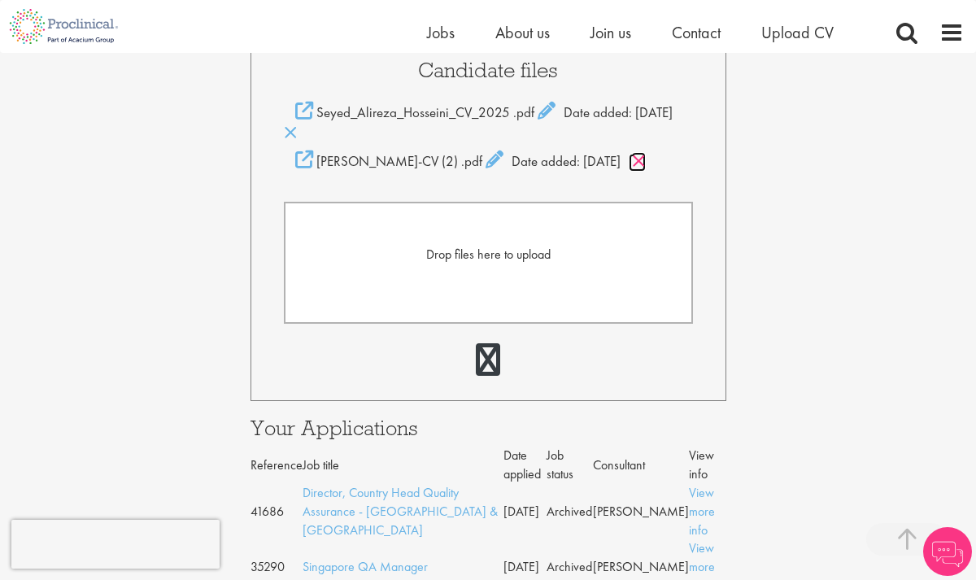
click at [646, 170] on icon at bounding box center [639, 161] width 14 height 18
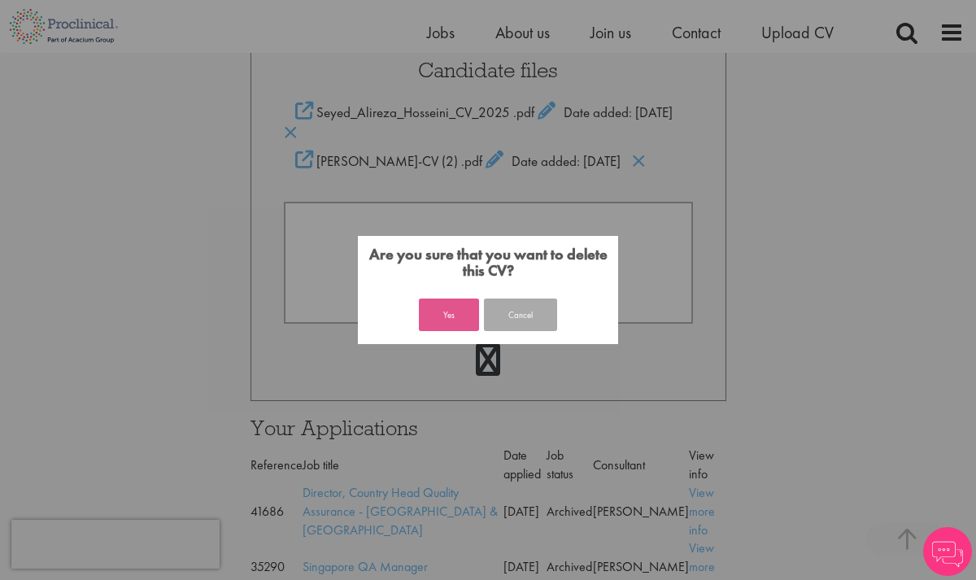
click at [440, 325] on button "Yes" at bounding box center [449, 315] width 60 height 33
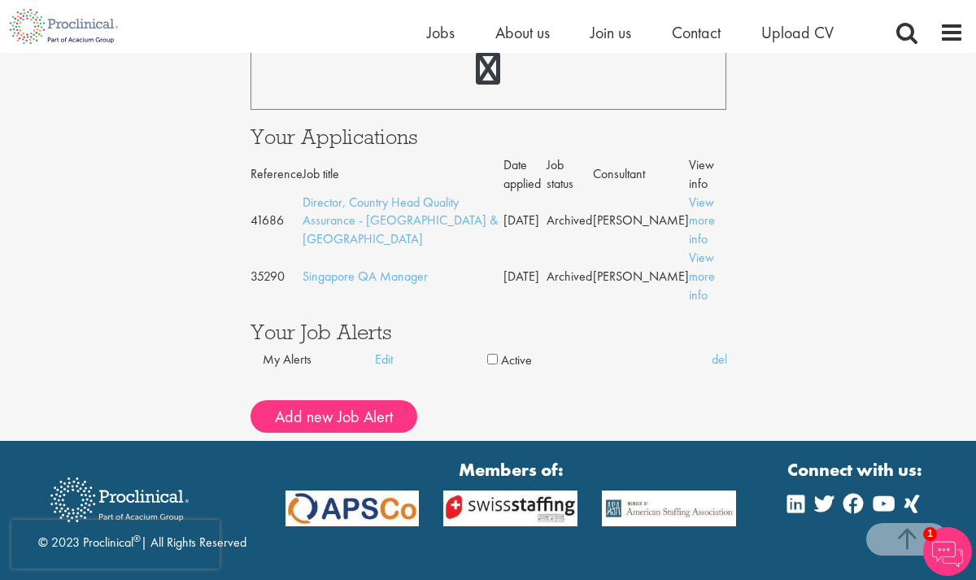
scroll to position [660, 0]
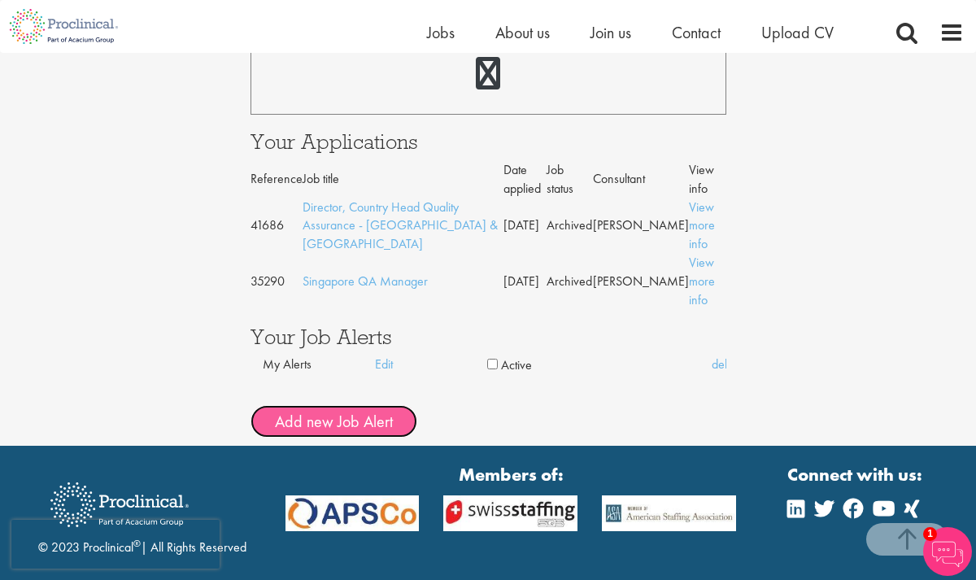
click at [364, 405] on button "Add new Job Alert" at bounding box center [334, 421] width 167 height 33
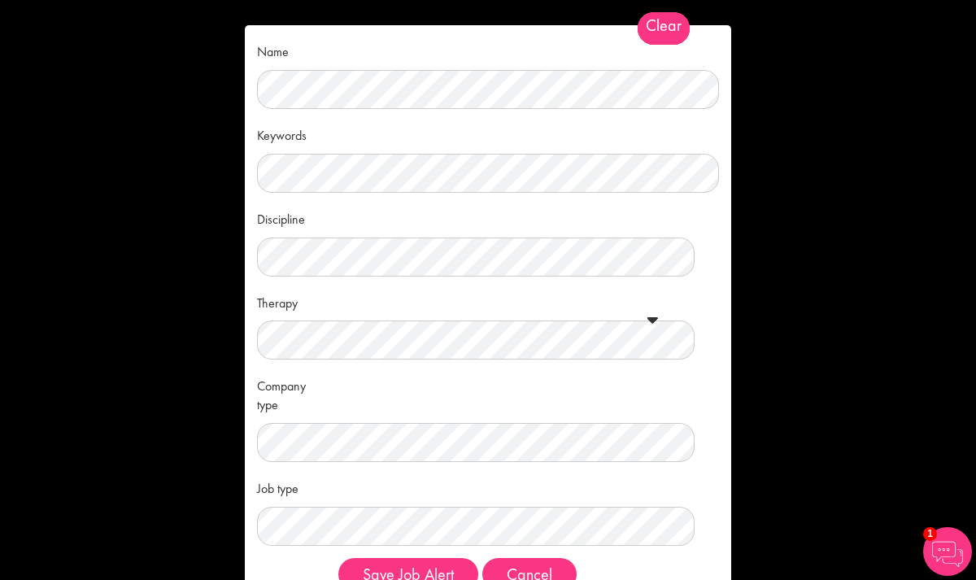
click at [652, 33] on span "Clear" at bounding box center [664, 28] width 52 height 33
click at [522, 573] on button "Cancel" at bounding box center [529, 574] width 94 height 33
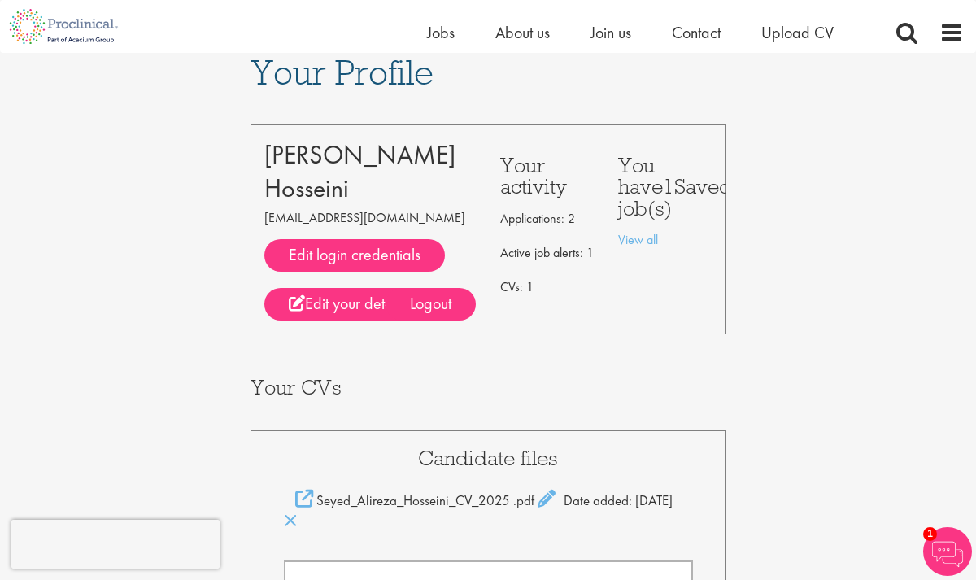
scroll to position [0, 0]
